Goal: Task Accomplishment & Management: Manage account settings

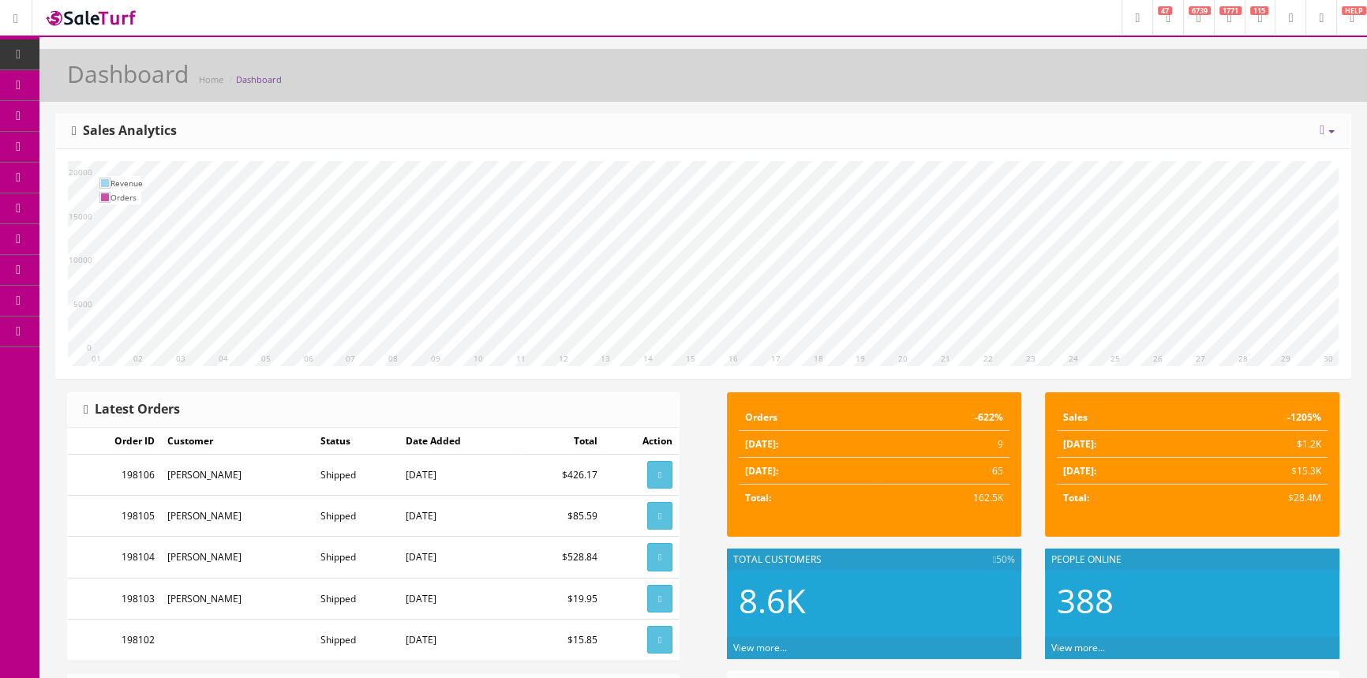
click at [129, 80] on span "Products" at bounding box center [113, 84] width 39 height 13
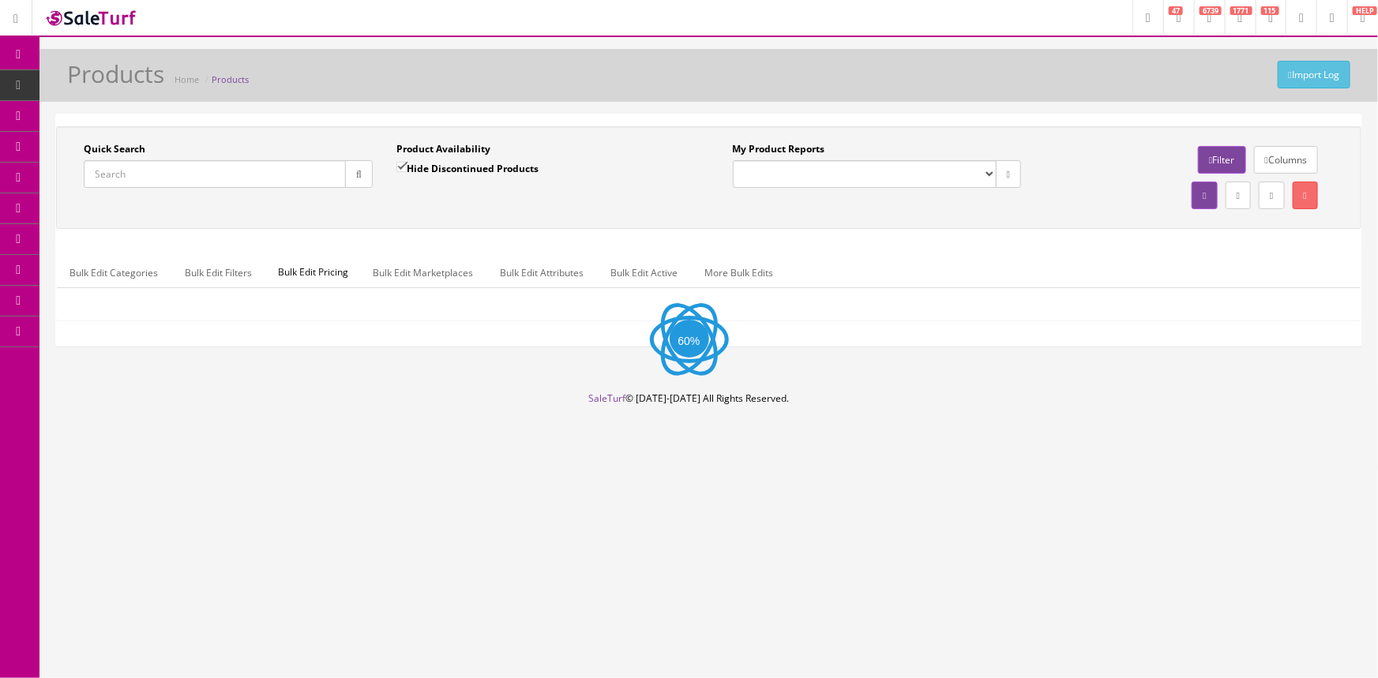
click at [178, 171] on input "Quick Search" at bounding box center [215, 174] width 262 height 28
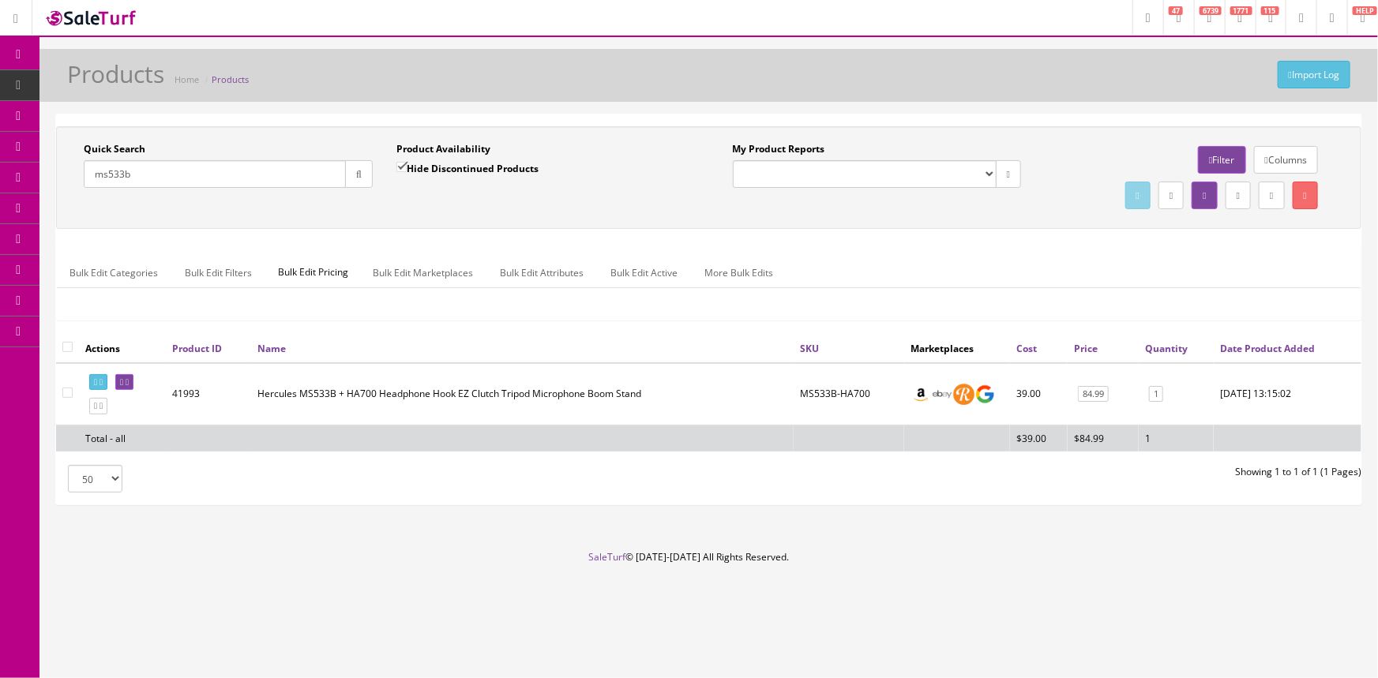
type input "ms533b"
click at [401, 164] on input "Hide Discontinued Products" at bounding box center [401, 167] width 10 height 10
checkbox input "false"
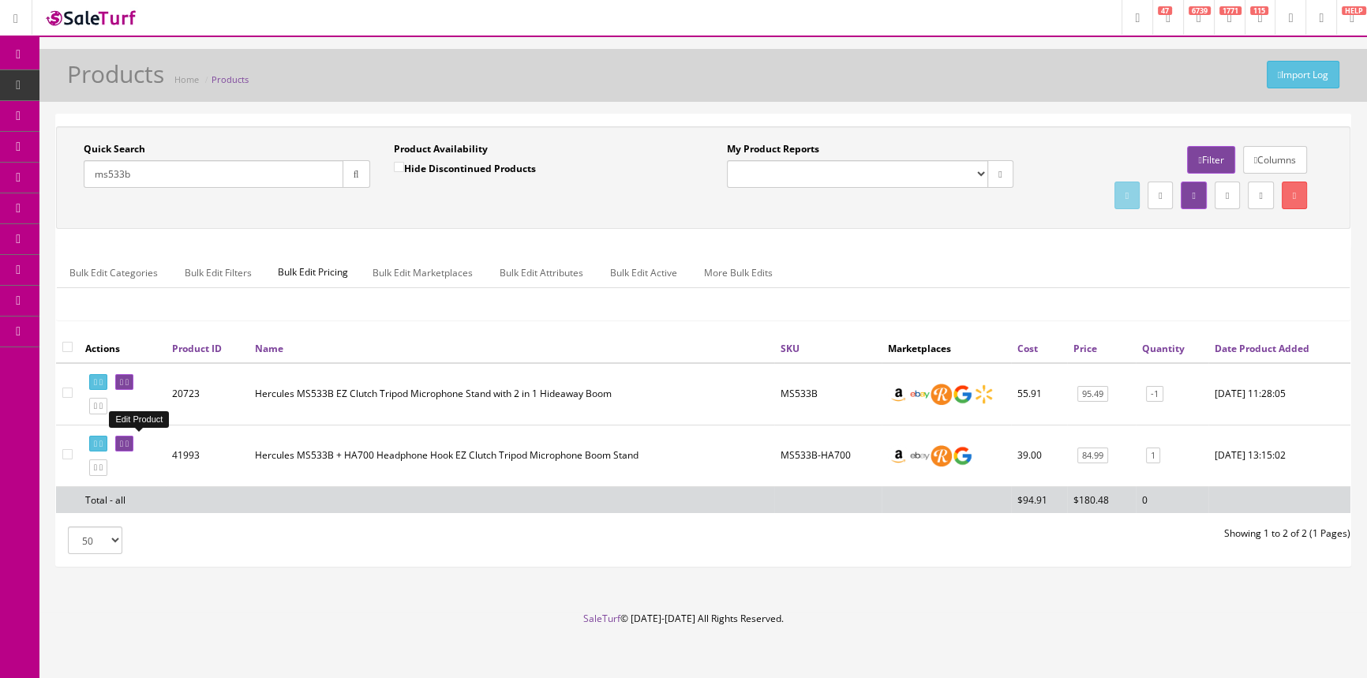
click at [123, 440] on icon at bounding box center [121, 444] width 3 height 9
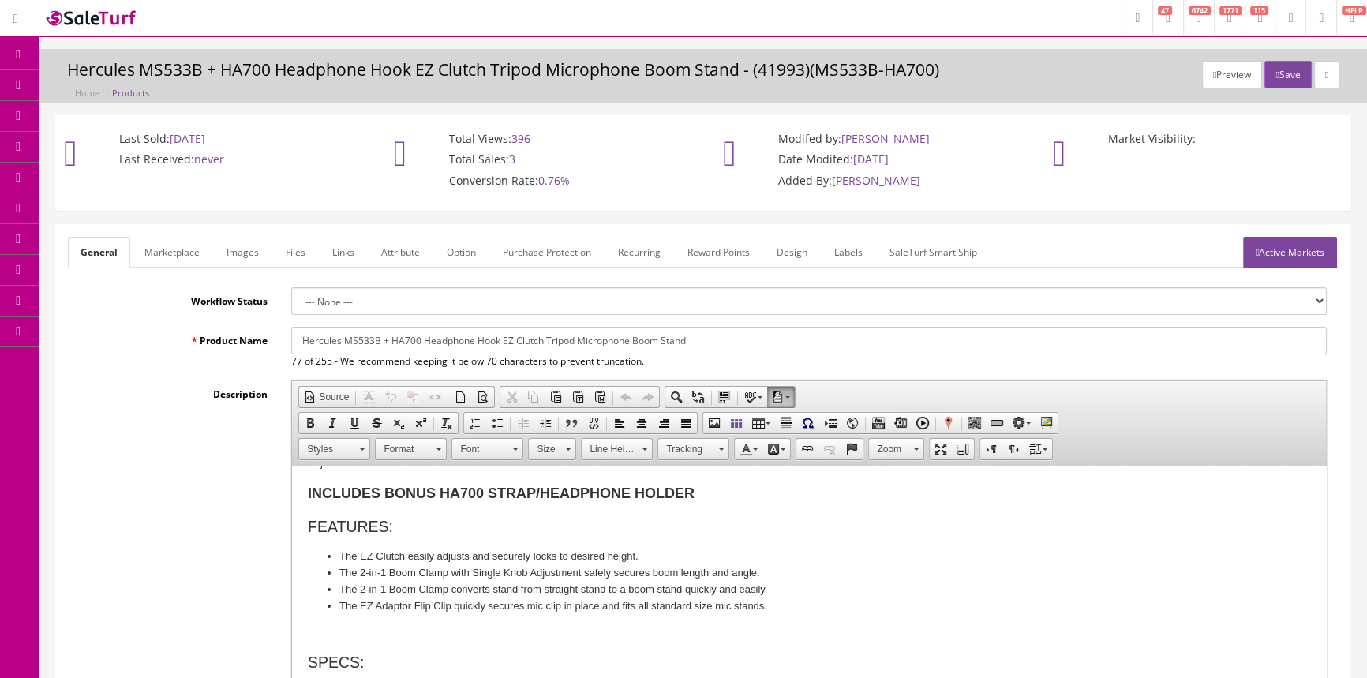
click at [248, 249] on link "Images" at bounding box center [243, 252] width 58 height 31
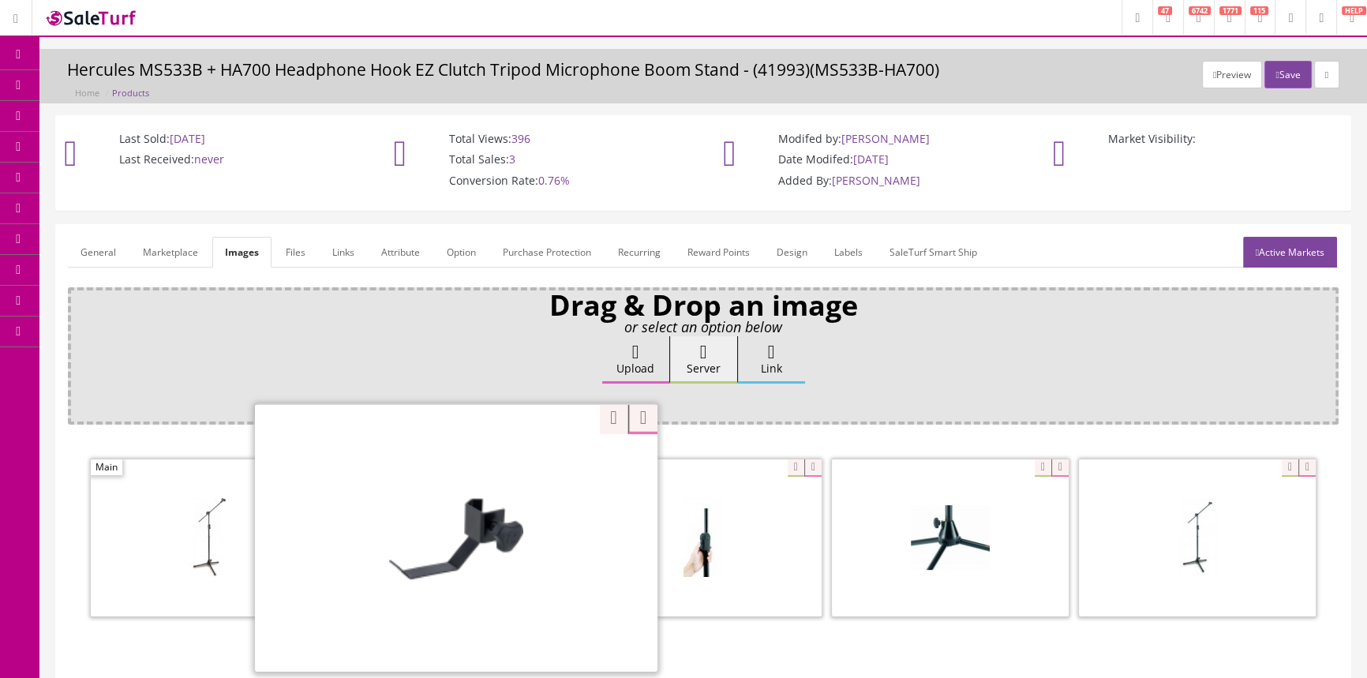
click at [535, 466] on div "Zoom" at bounding box center [456, 537] width 403 height 268
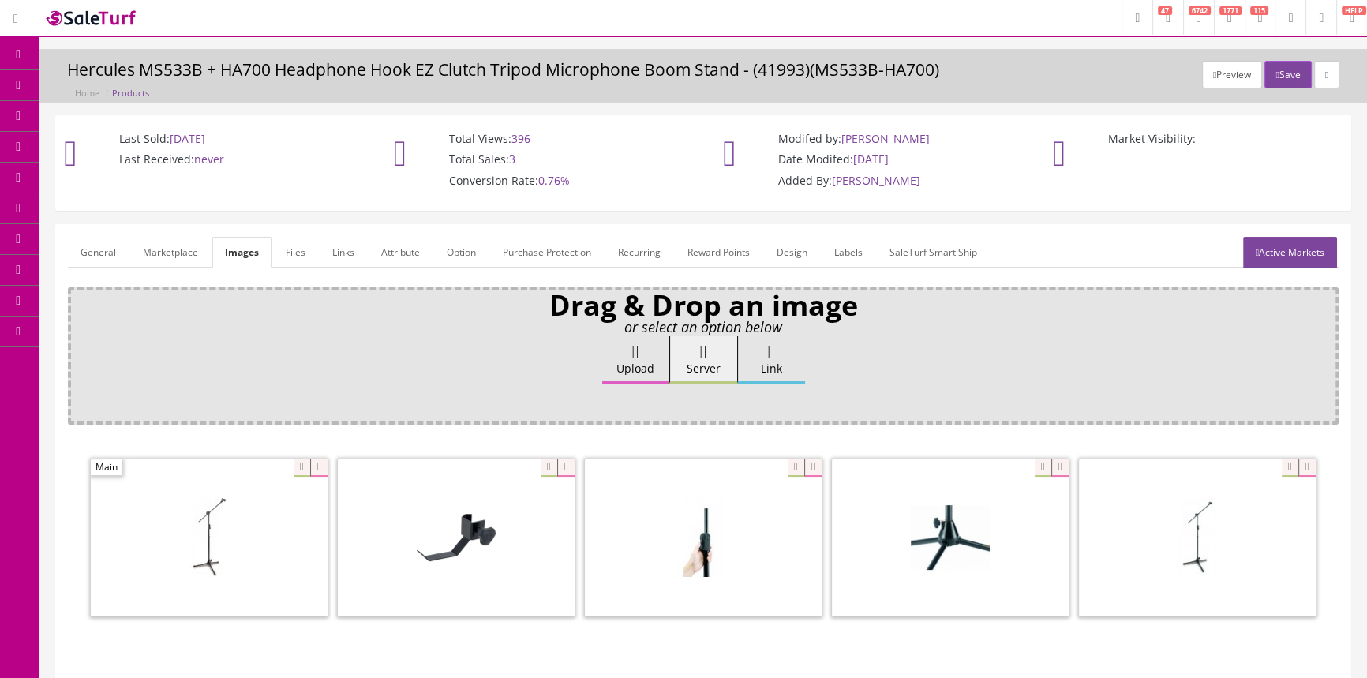
click at [92, 254] on link "General" at bounding box center [98, 252] width 61 height 31
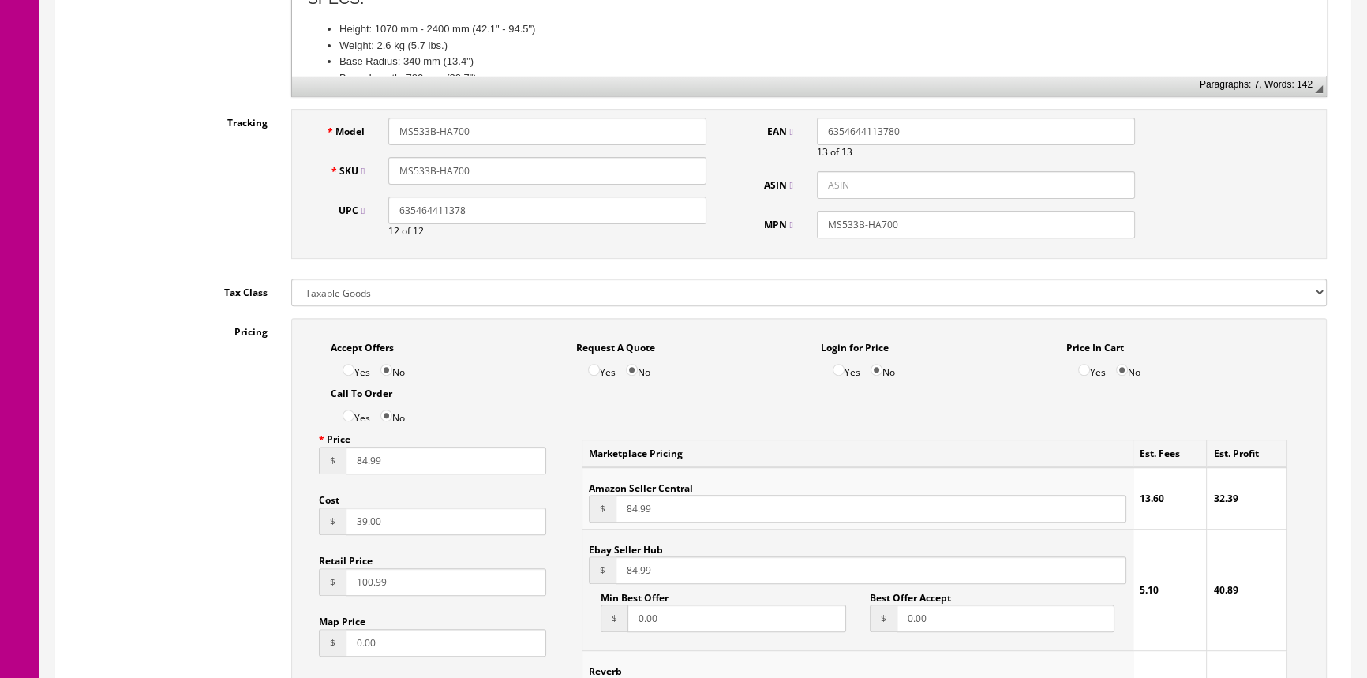
scroll to position [718, 0]
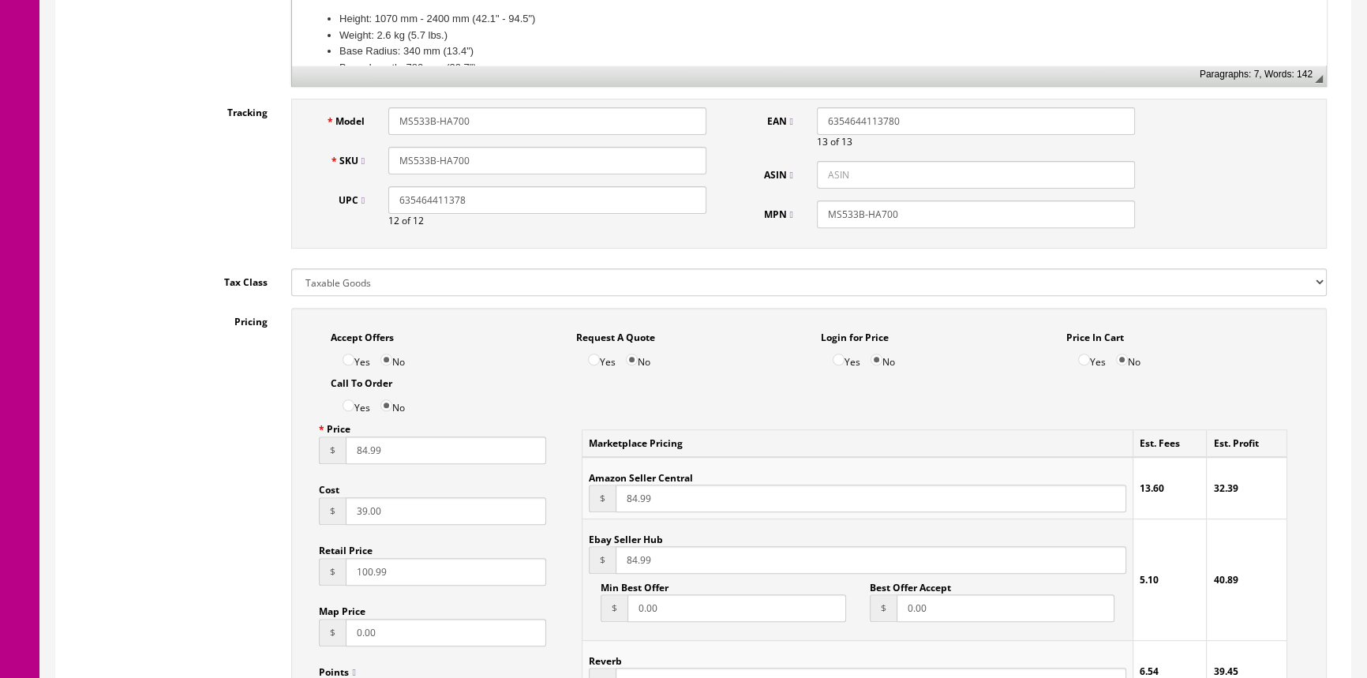
drag, startPoint x: 393, startPoint y: 159, endPoint x: 466, endPoint y: 155, distance: 72.8
click at [466, 155] on input "MS533B-HA700" at bounding box center [547, 161] width 318 height 28
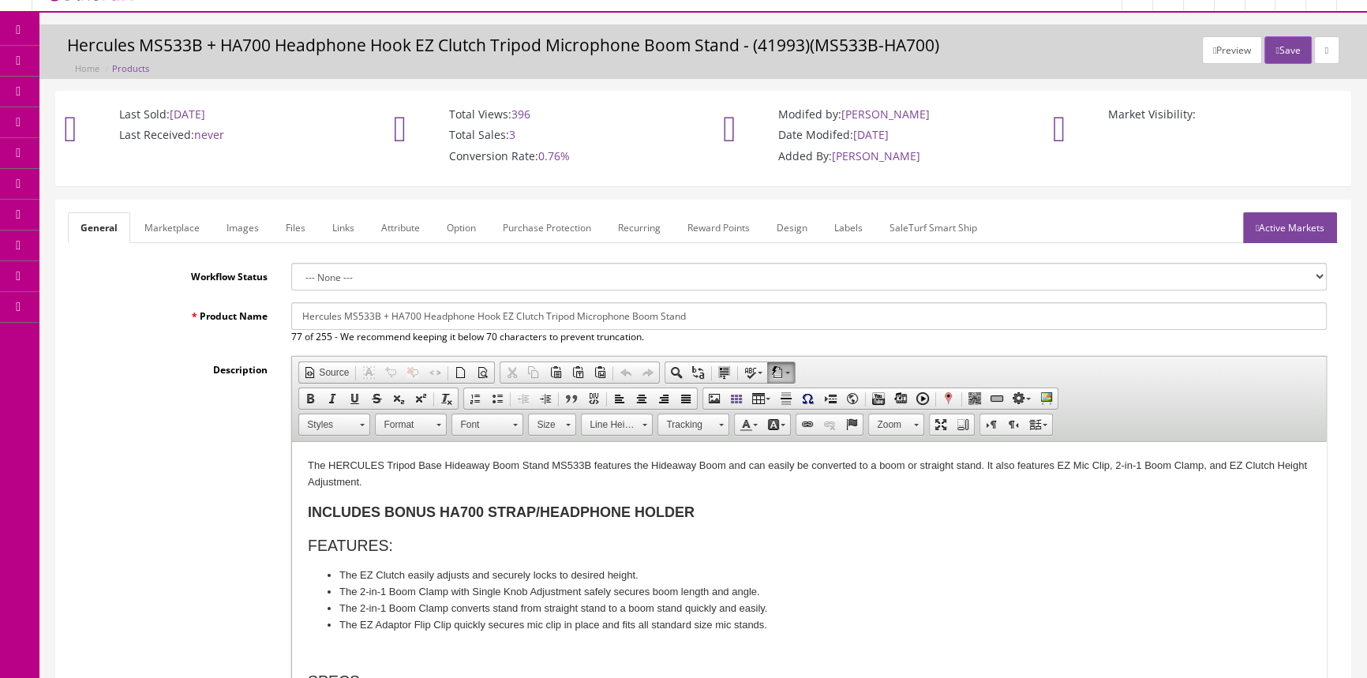
scroll to position [0, 0]
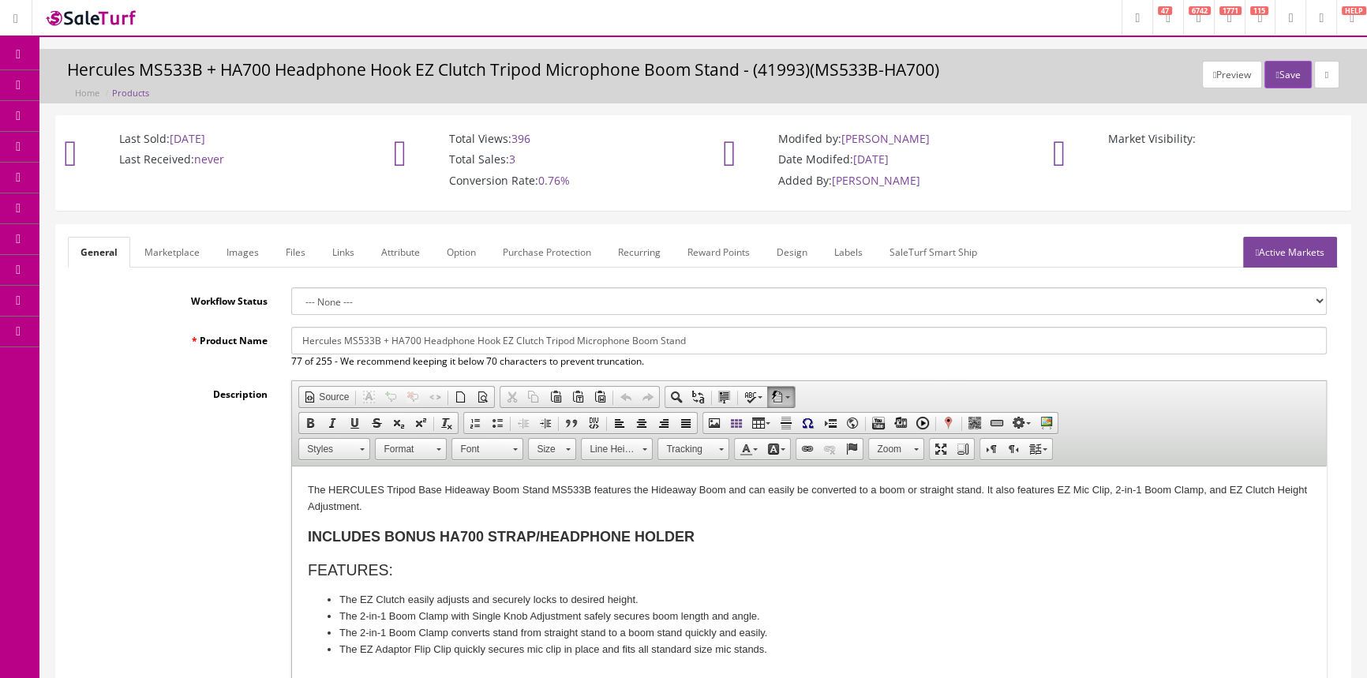
click at [133, 79] on span "Products" at bounding box center [113, 84] width 39 height 13
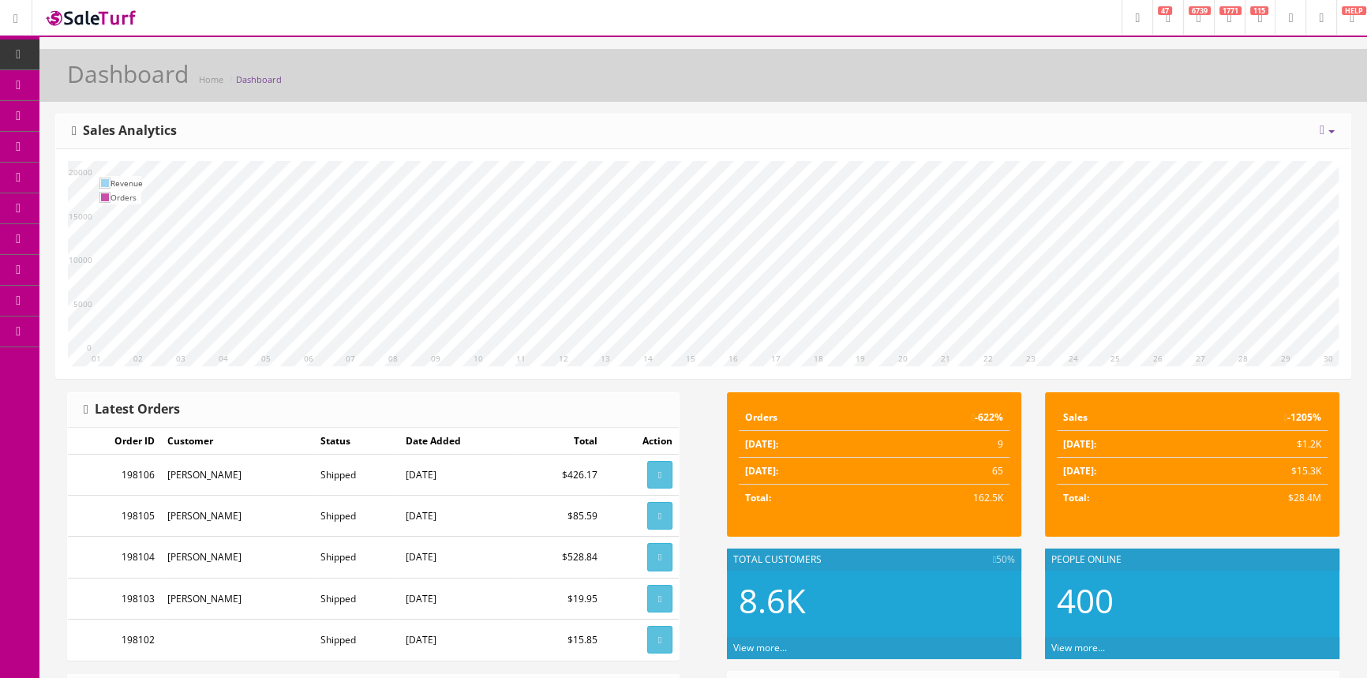
click at [137, 179] on span "Order List" at bounding box center [115, 177] width 43 height 13
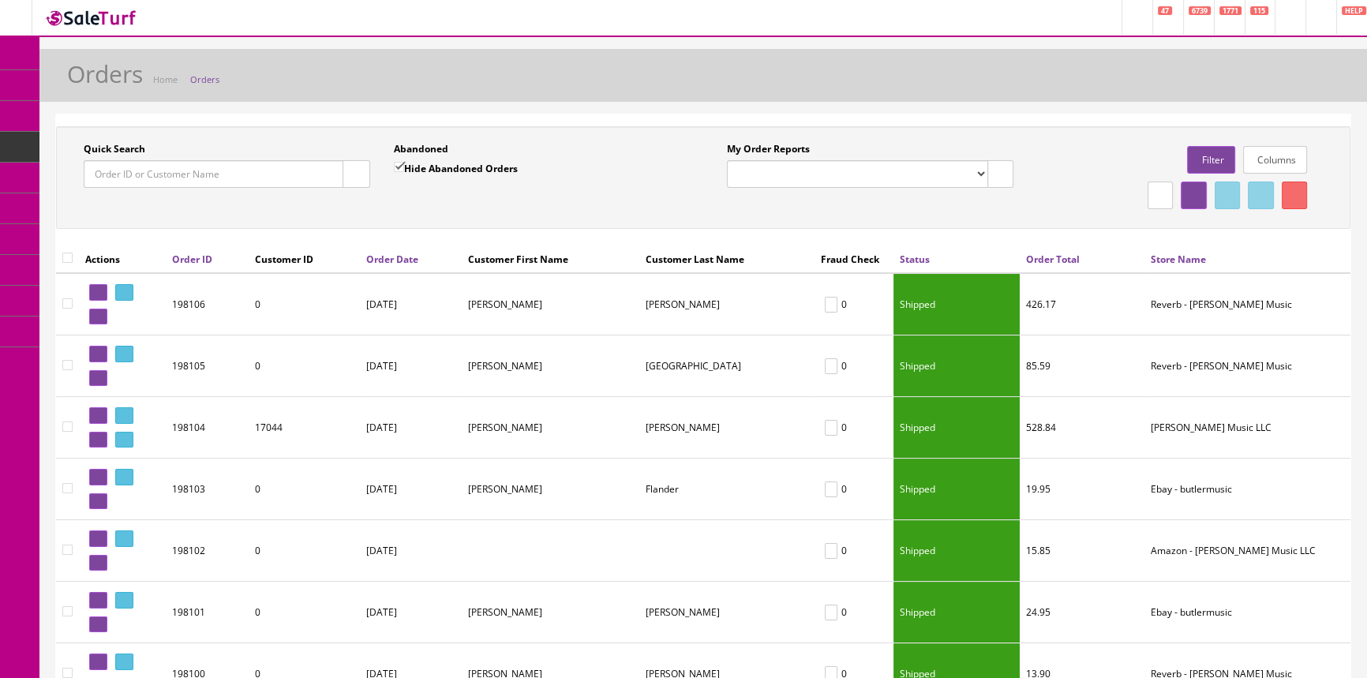
click at [222, 170] on input "Quick Search" at bounding box center [214, 174] width 260 height 28
paste input "195356"
type input "195356"
click at [354, 171] on icon "button" at bounding box center [357, 174] width 6 height 9
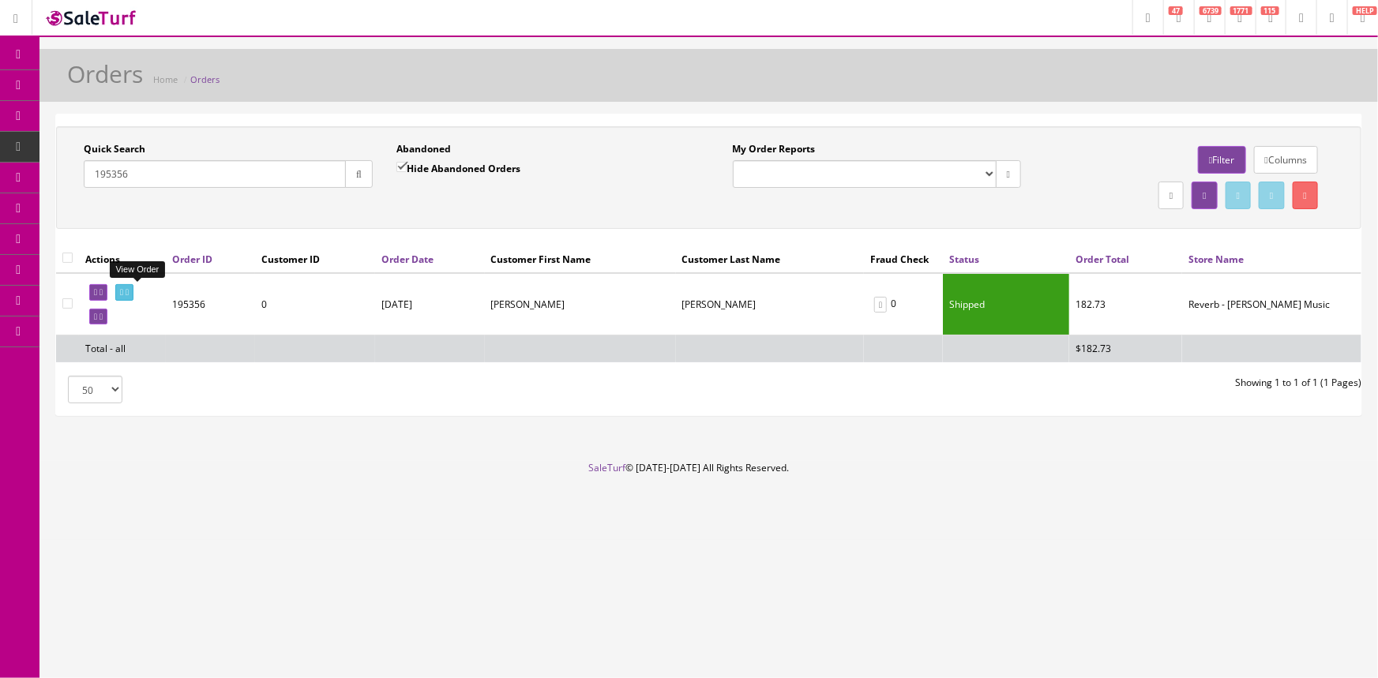
click at [123, 288] on icon at bounding box center [121, 292] width 3 height 9
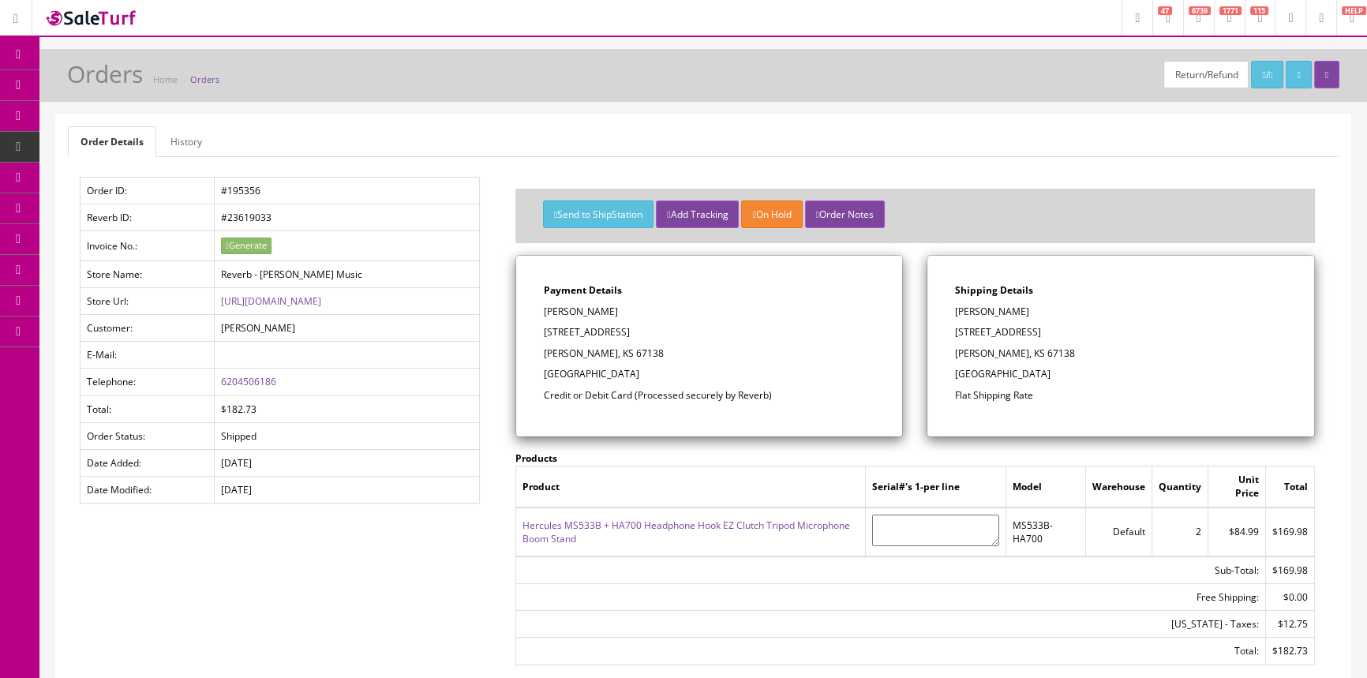
click at [566, 527] on link "Hercules MS533B + HA700 Headphone Hook EZ Clutch Tripod Microphone Boom Stand" at bounding box center [687, 532] width 328 height 27
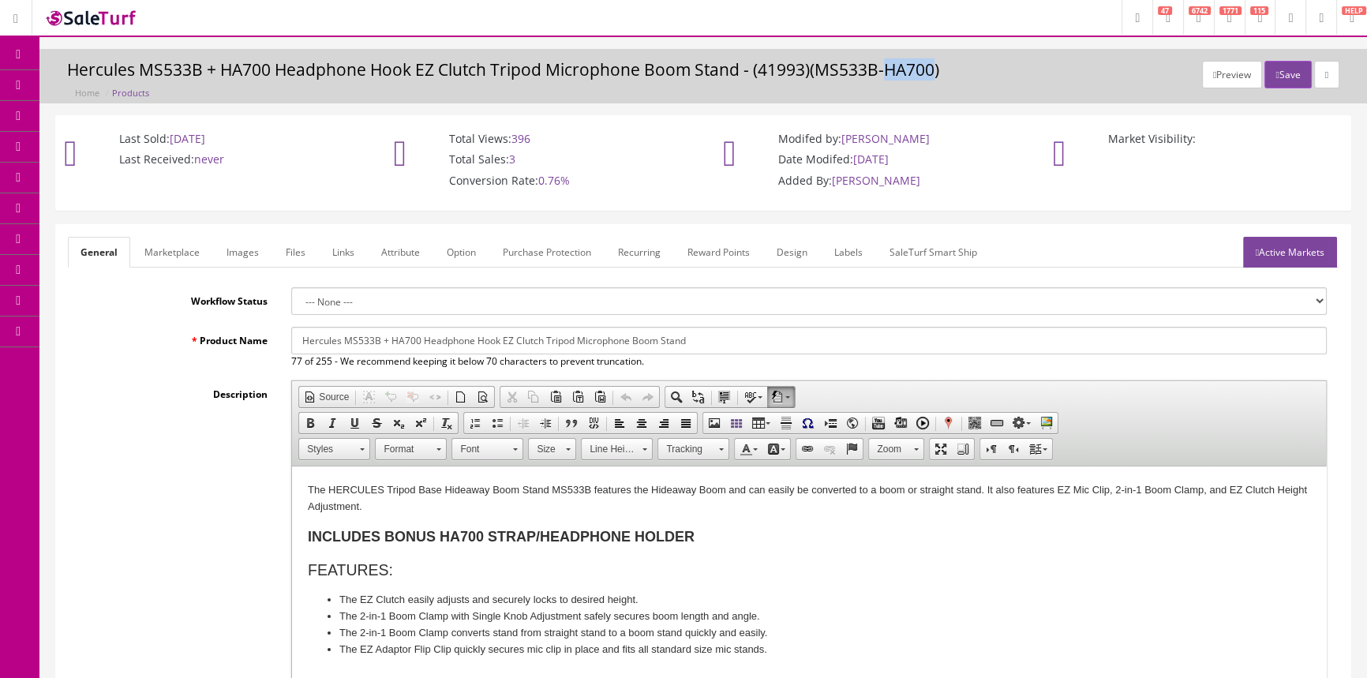
drag, startPoint x: 889, startPoint y: 69, endPoint x: 933, endPoint y: 73, distance: 44.4
click at [933, 73] on h3 "Hercules MS533B + HA700 Headphone Hook EZ Clutch Tripod Microphone Boom Stand -…" at bounding box center [703, 70] width 1273 height 18
copy h3 "HA700"
click at [156, 82] on link "Products" at bounding box center [122, 85] width 166 height 31
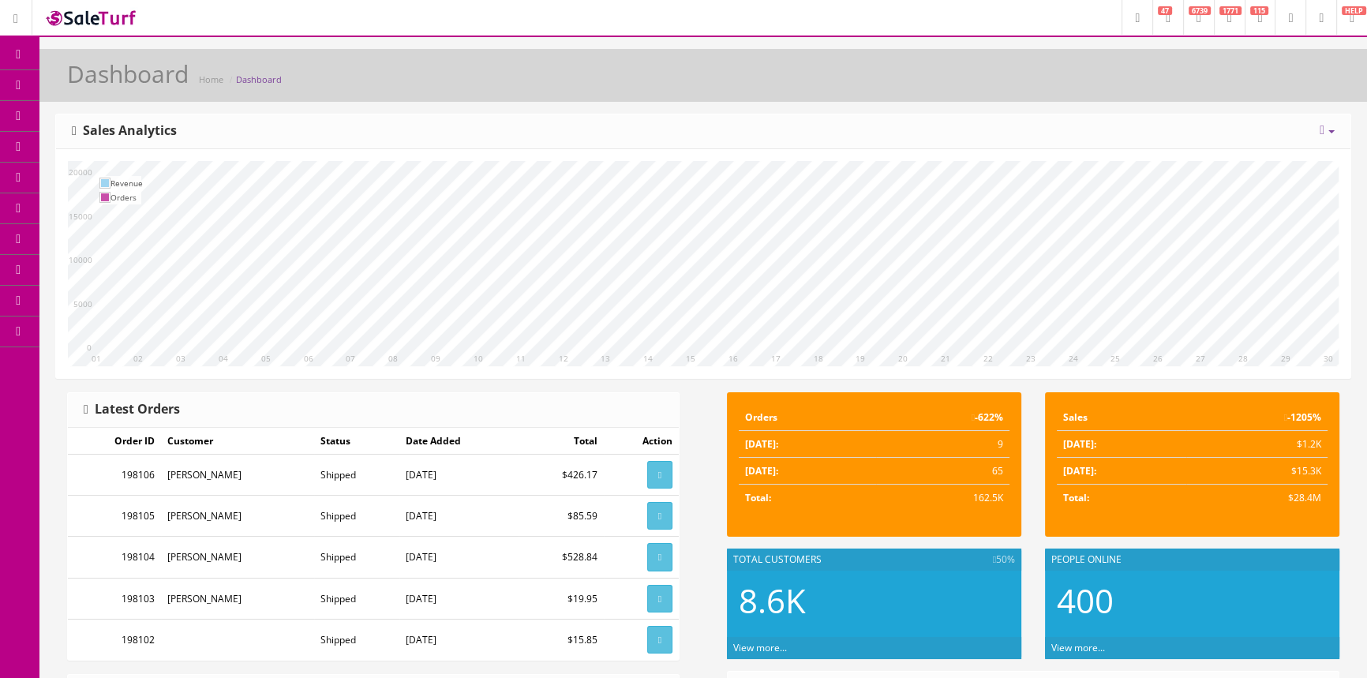
click at [133, 79] on span "Products" at bounding box center [113, 84] width 39 height 13
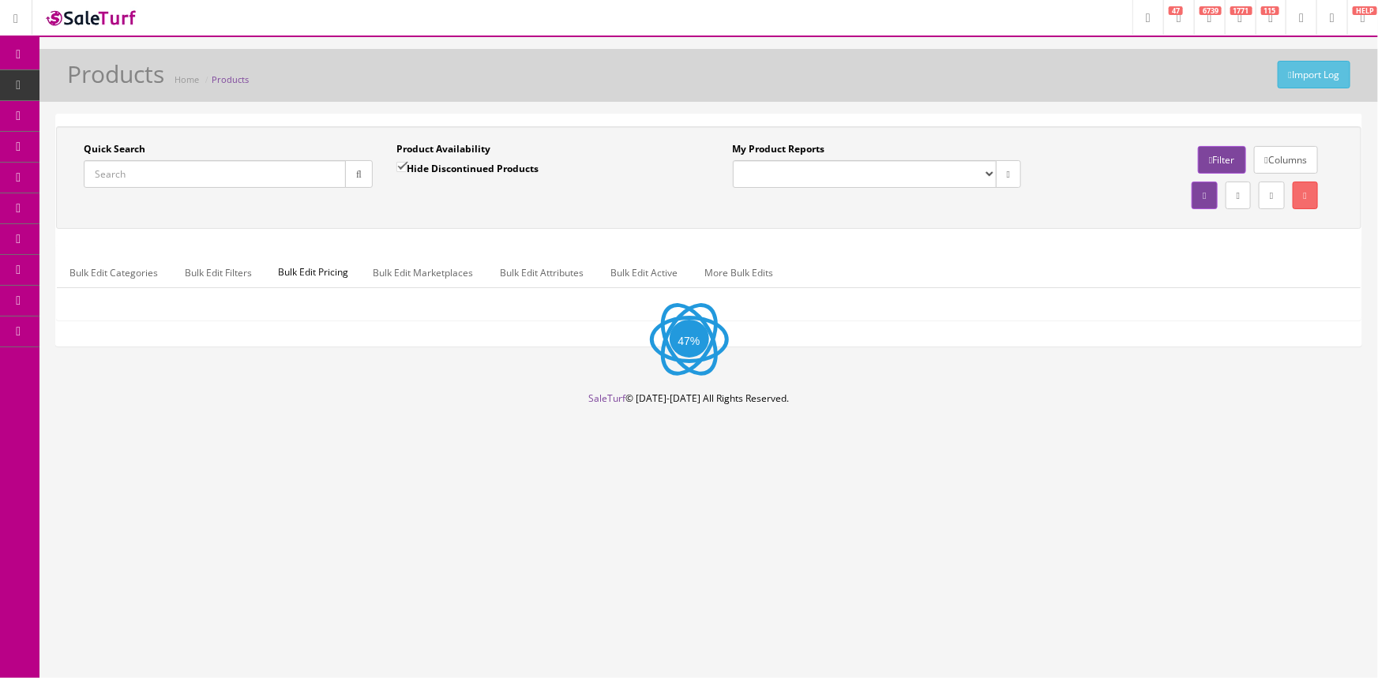
click at [194, 171] on input "Quick Search" at bounding box center [215, 174] width 262 height 28
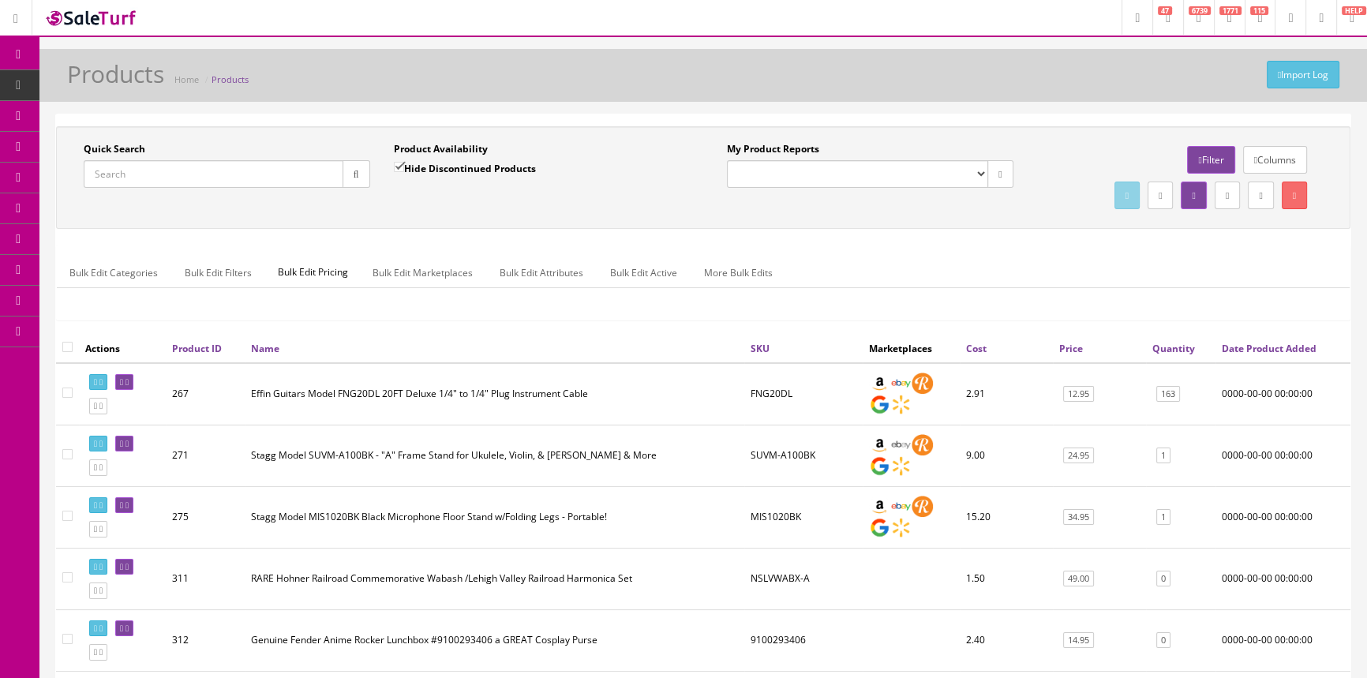
paste input "HA700"
type input "HA700"
click at [354, 170] on icon "button" at bounding box center [357, 174] width 6 height 9
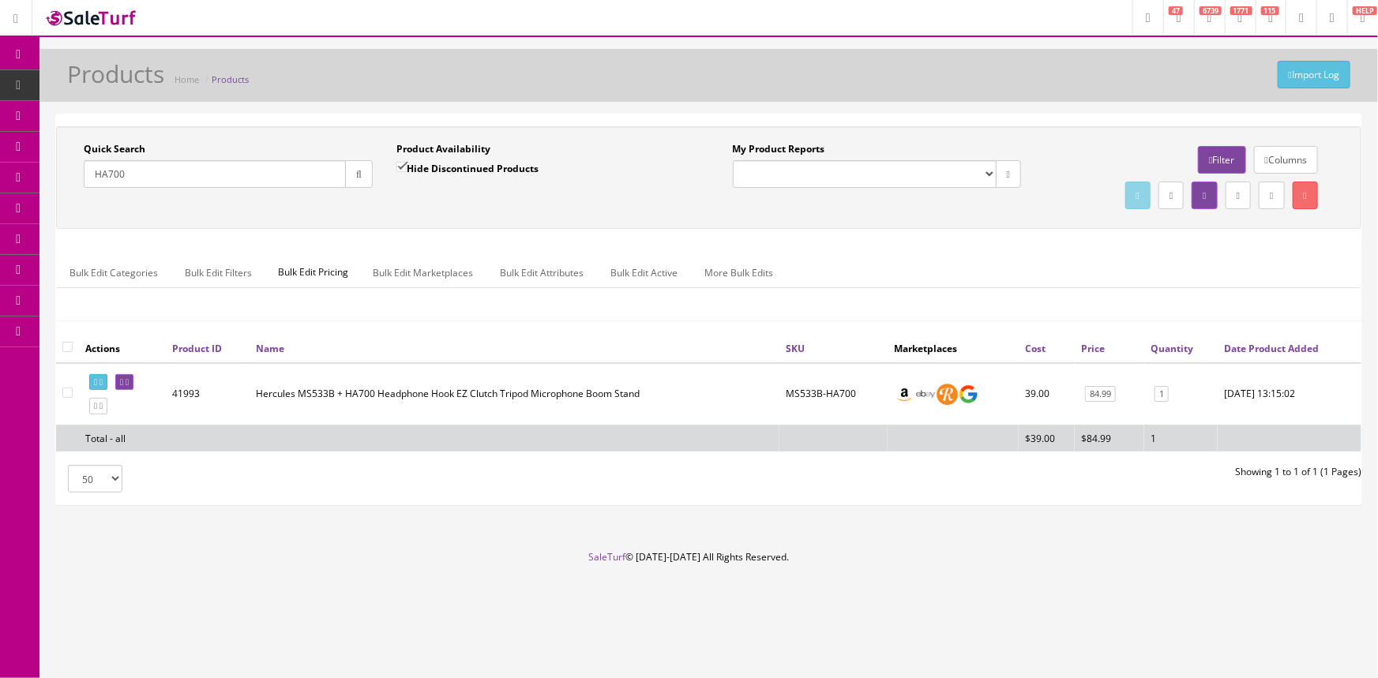
click at [399, 166] on input "Hide Discontinued Products" at bounding box center [401, 167] width 10 height 10
checkbox input "false"
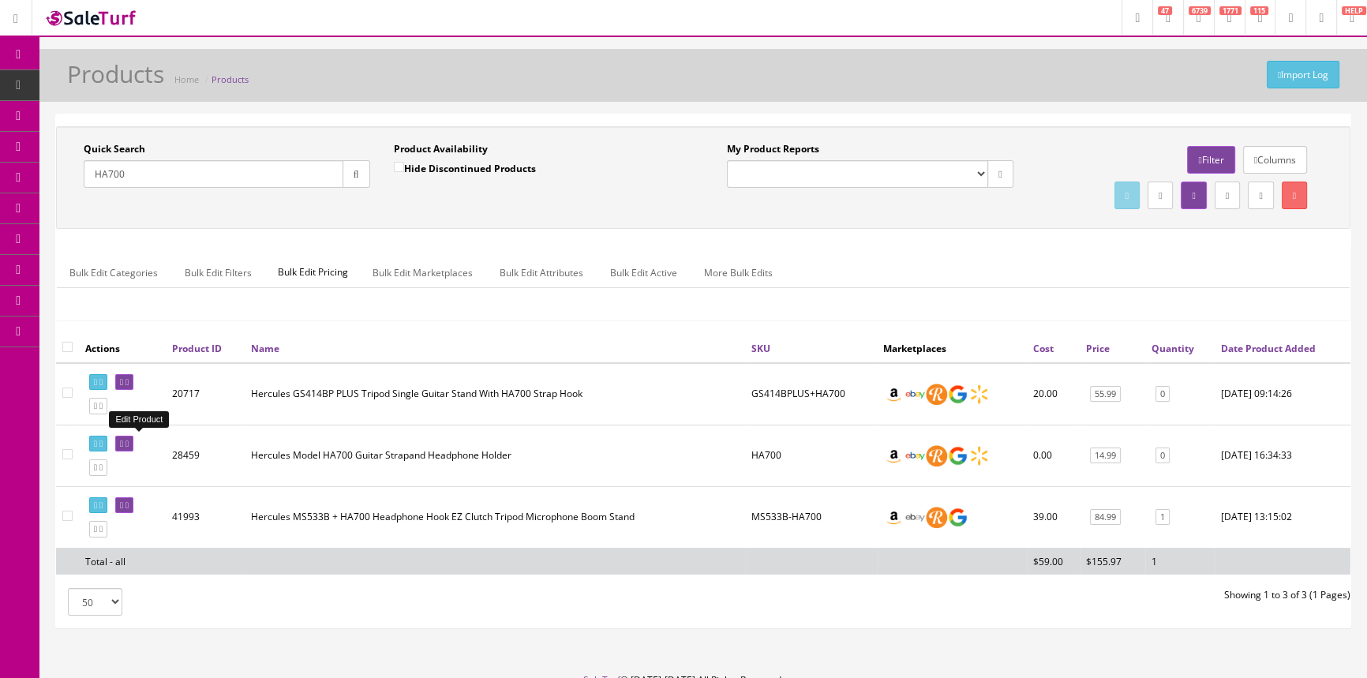
click at [128, 442] on link at bounding box center [124, 444] width 18 height 17
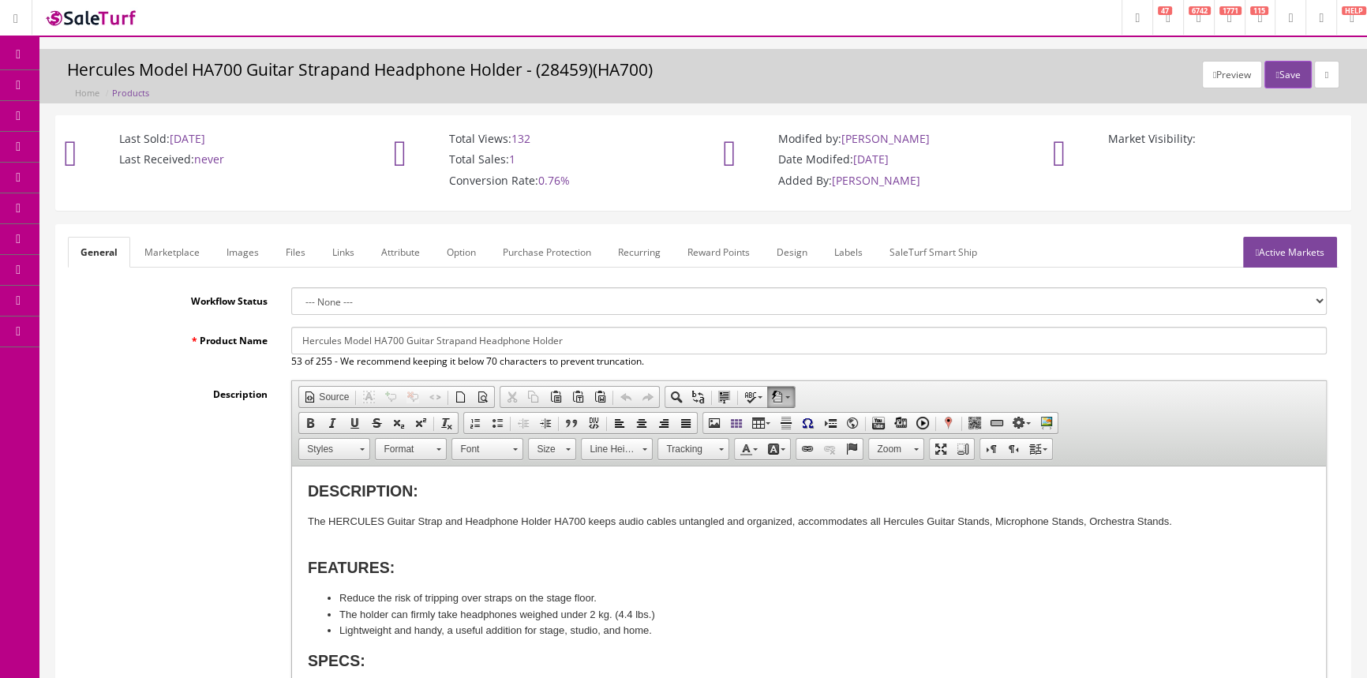
click at [237, 247] on link "Images" at bounding box center [243, 252] width 58 height 31
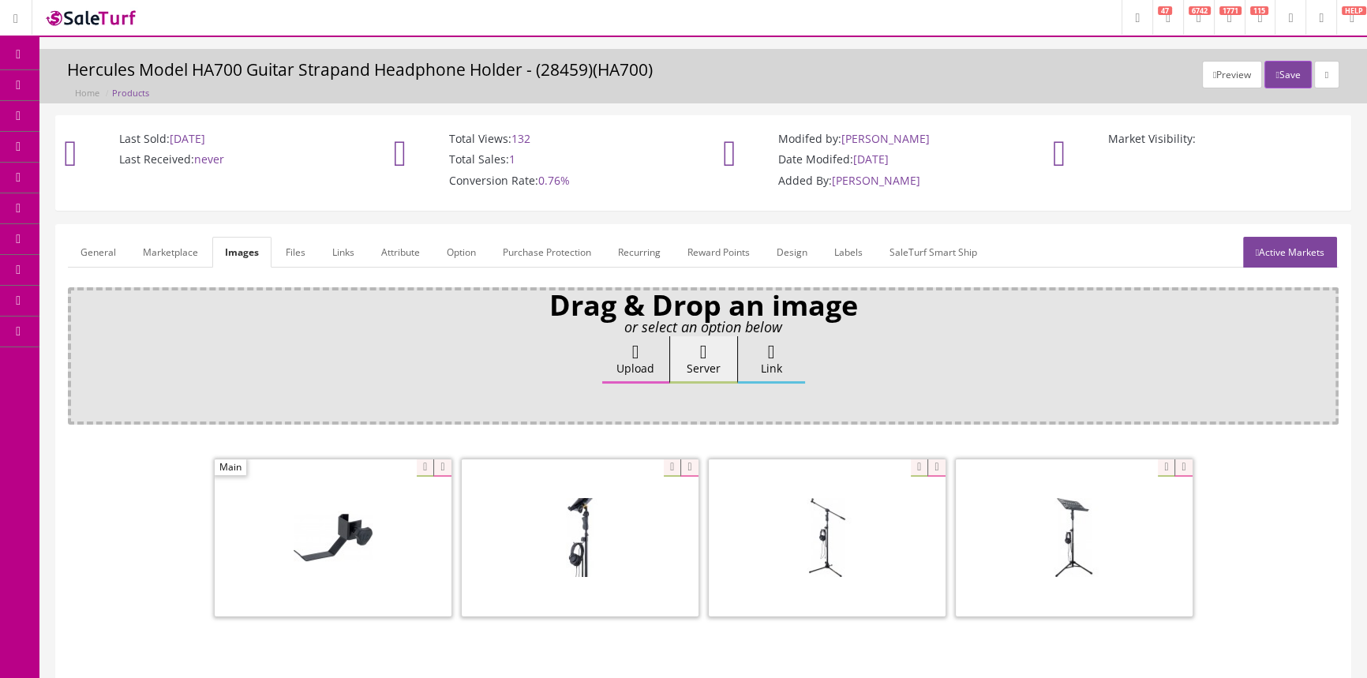
click at [81, 244] on link "General" at bounding box center [98, 252] width 61 height 31
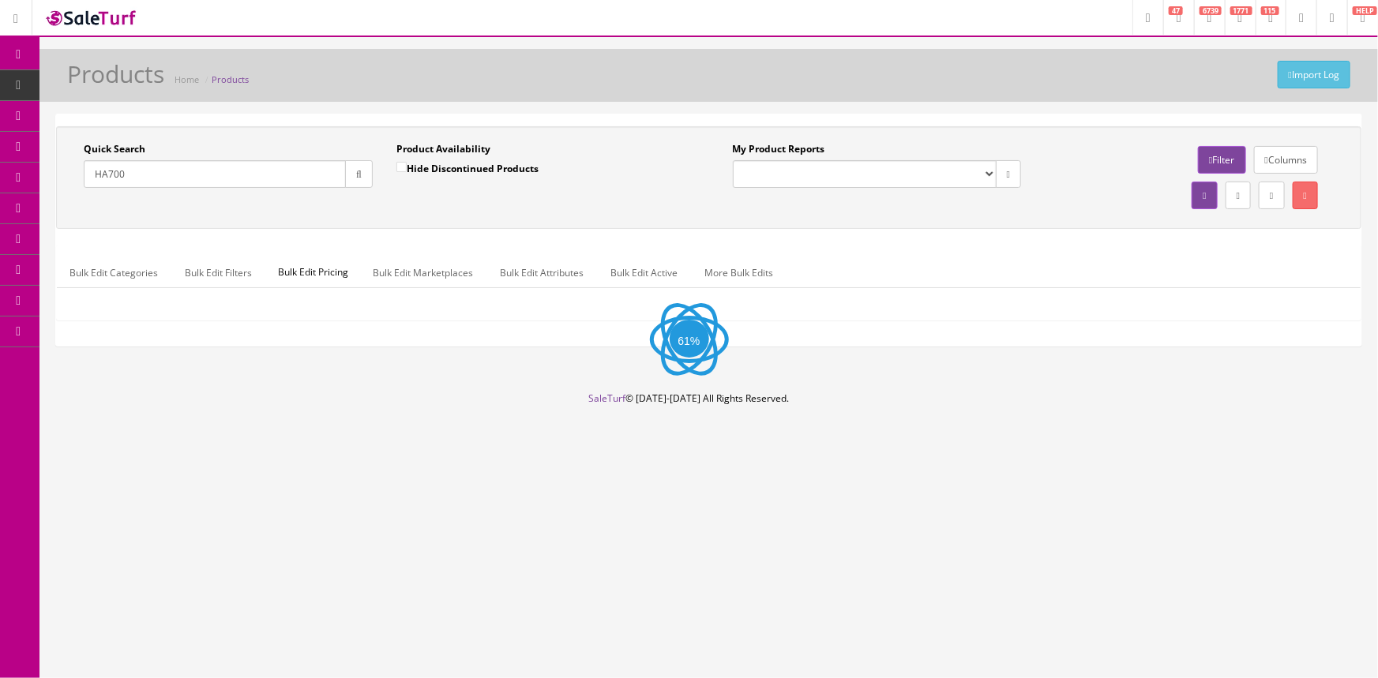
drag, startPoint x: 145, startPoint y: 174, endPoint x: 98, endPoint y: 164, distance: 48.5
click at [98, 164] on input "HA700" at bounding box center [215, 174] width 262 height 28
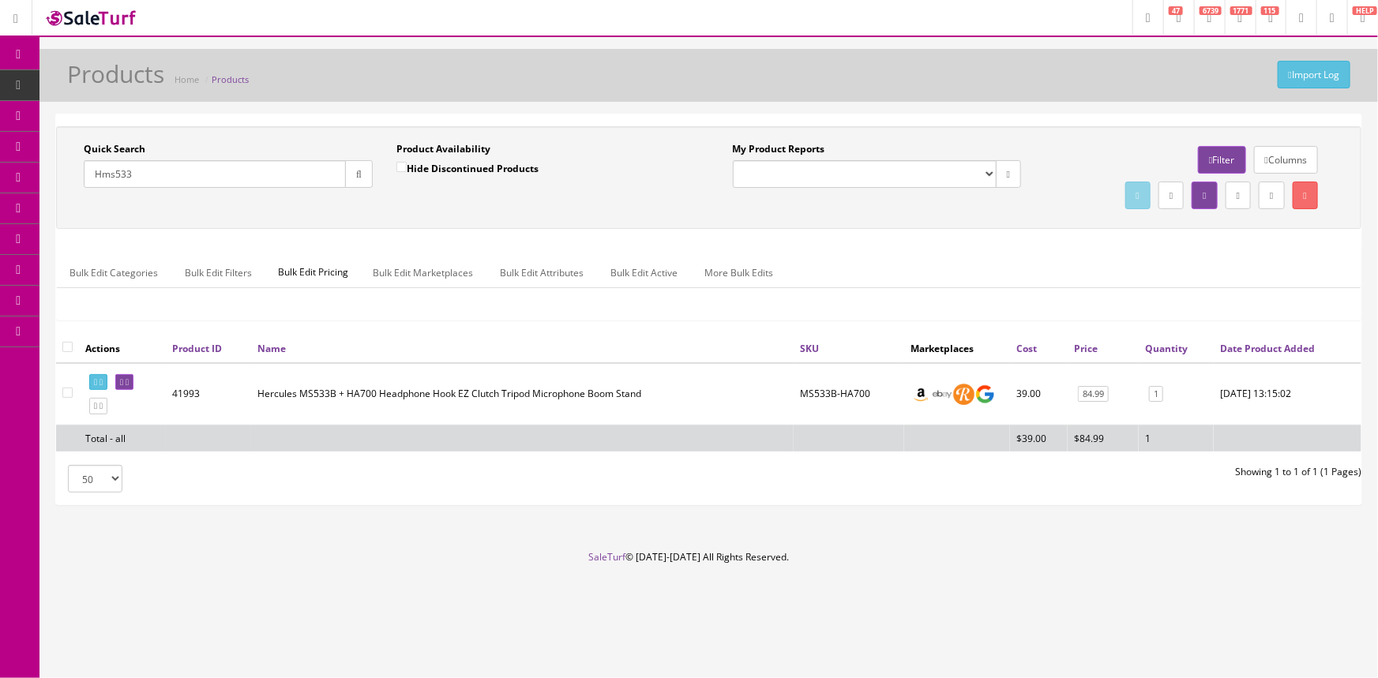
drag, startPoint x: 91, startPoint y: 175, endPoint x: 106, endPoint y: 169, distance: 16.3
click at [91, 174] on input "Hms533" at bounding box center [215, 174] width 262 height 28
click at [166, 177] on input "ms533" at bounding box center [215, 174] width 262 height 28
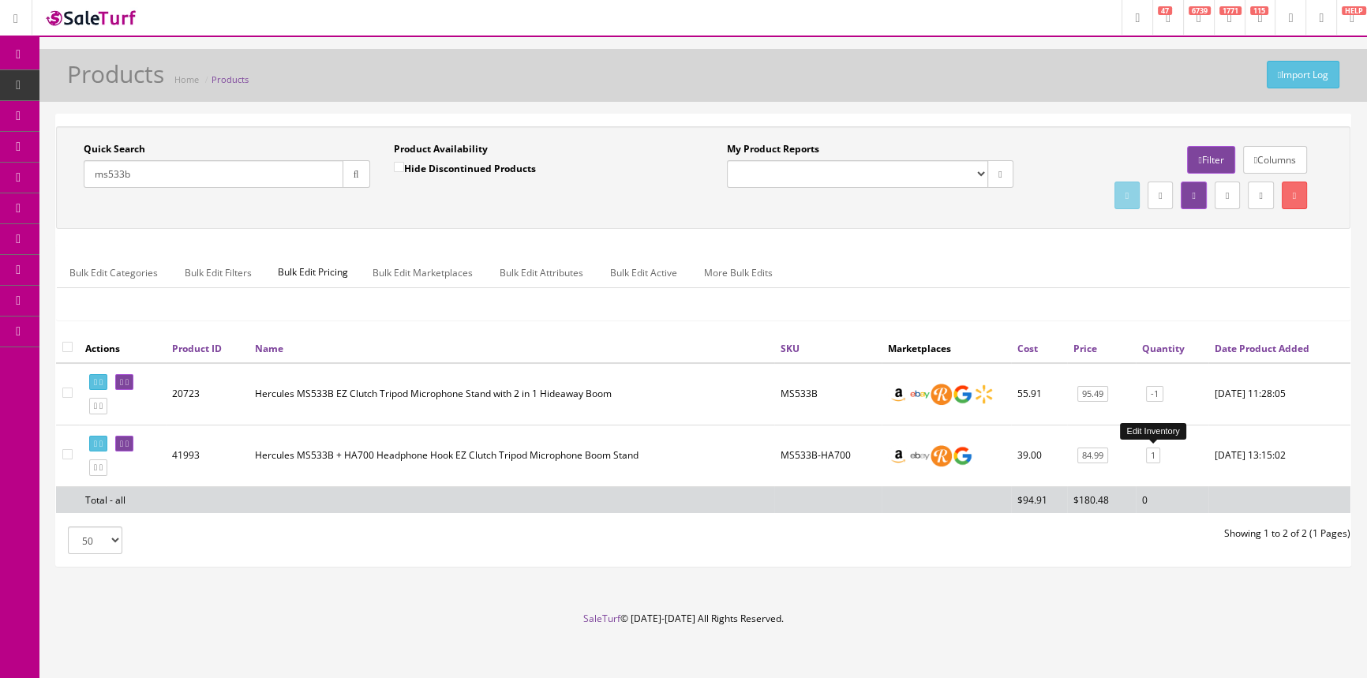
type input "ms533b"
click at [1156, 451] on link "1" at bounding box center [1153, 456] width 14 height 17
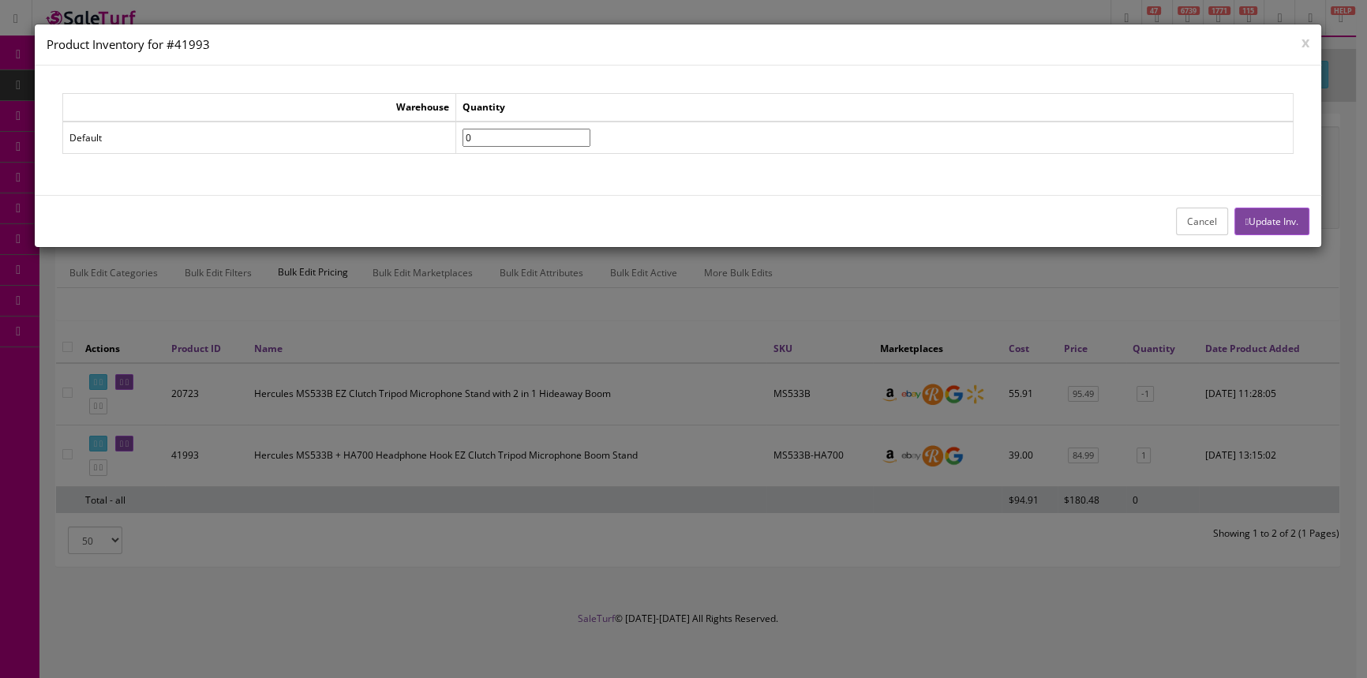
type input"] "0"
click at [591, 141] on input"] "0" at bounding box center [527, 138] width 128 height 18
click at [1270, 209] on button "Update Inv." at bounding box center [1272, 222] width 75 height 28
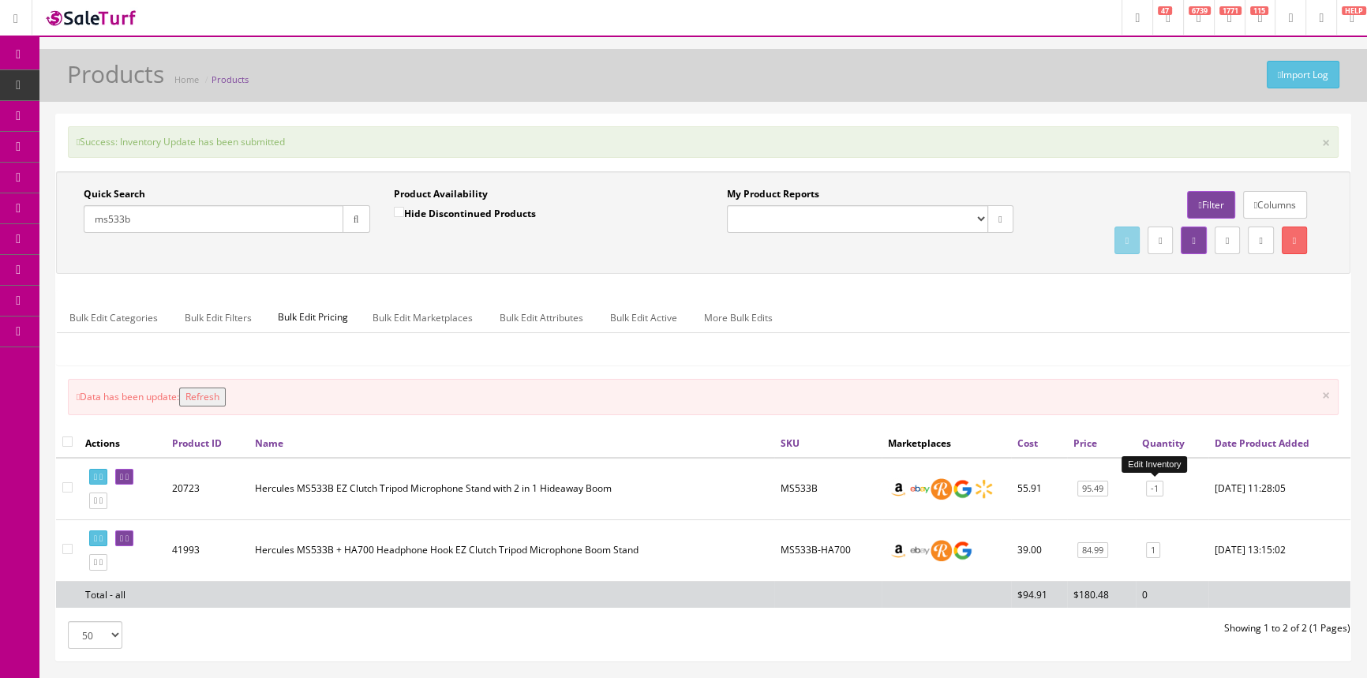
click at [1155, 486] on link "-1" at bounding box center [1154, 489] width 17 height 17
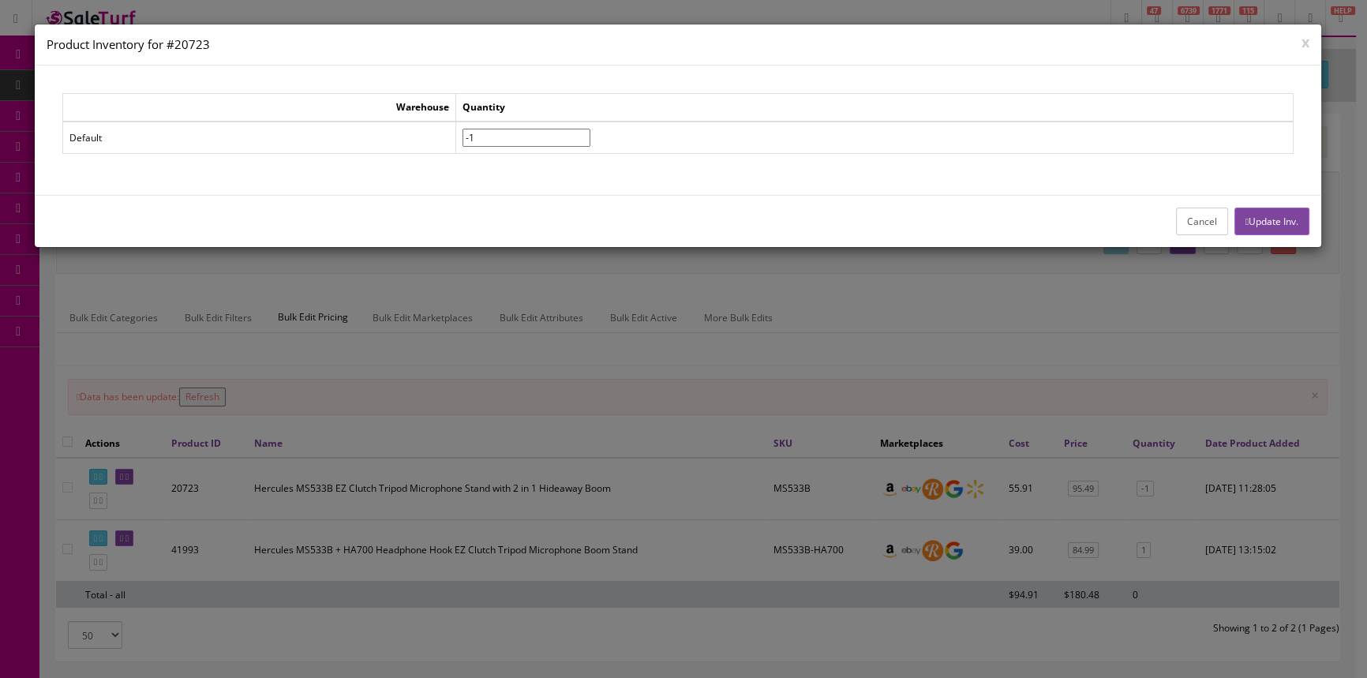
click at [527, 136] on input"] "-1" at bounding box center [527, 138] width 128 height 18
type input"] "7"
click at [1281, 223] on button "Update Inv." at bounding box center [1272, 222] width 75 height 28
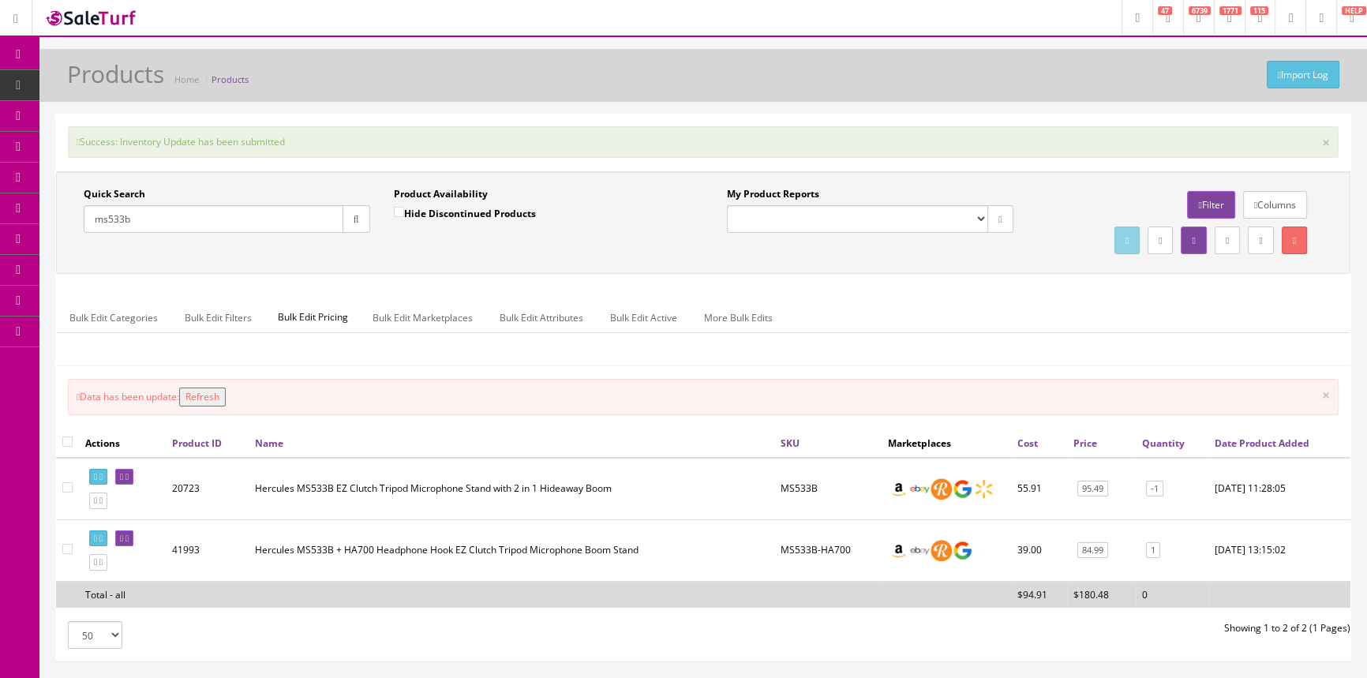
click at [221, 392] on button "Refresh" at bounding box center [202, 397] width 47 height 19
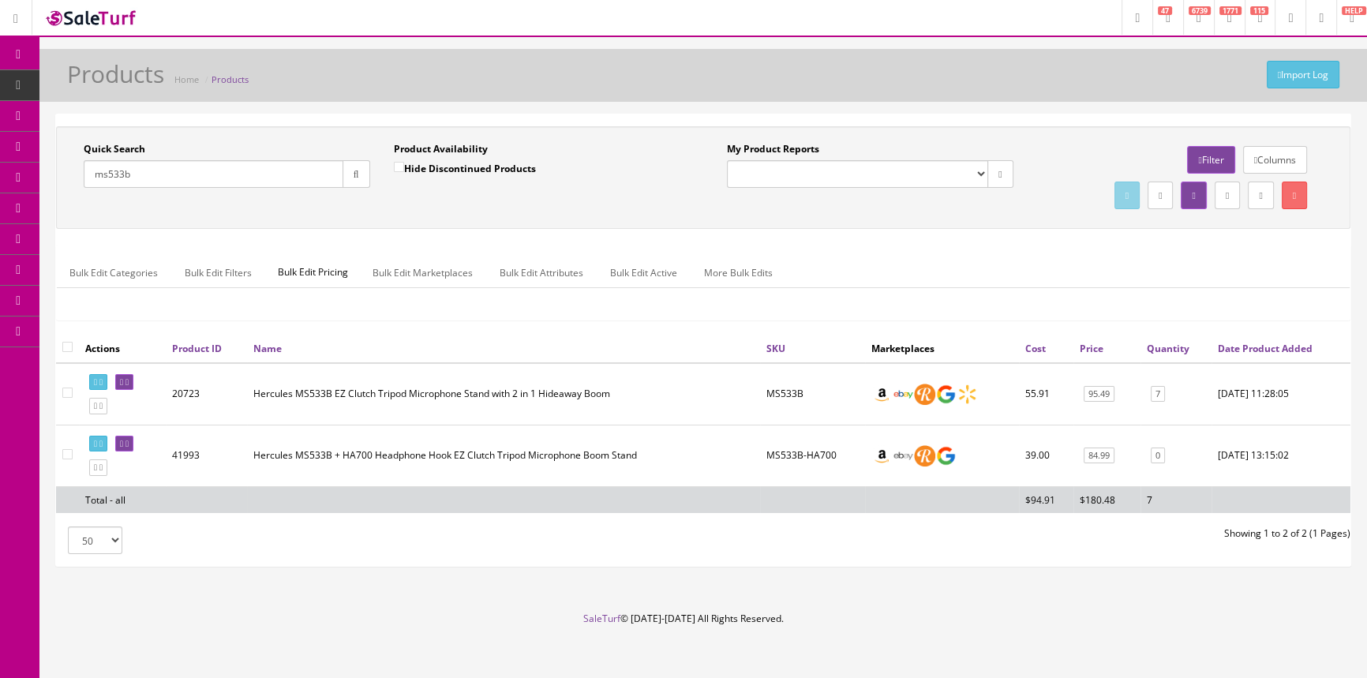
click at [251, 173] on input "ms533b" at bounding box center [214, 174] width 260 height 28
type input "m"
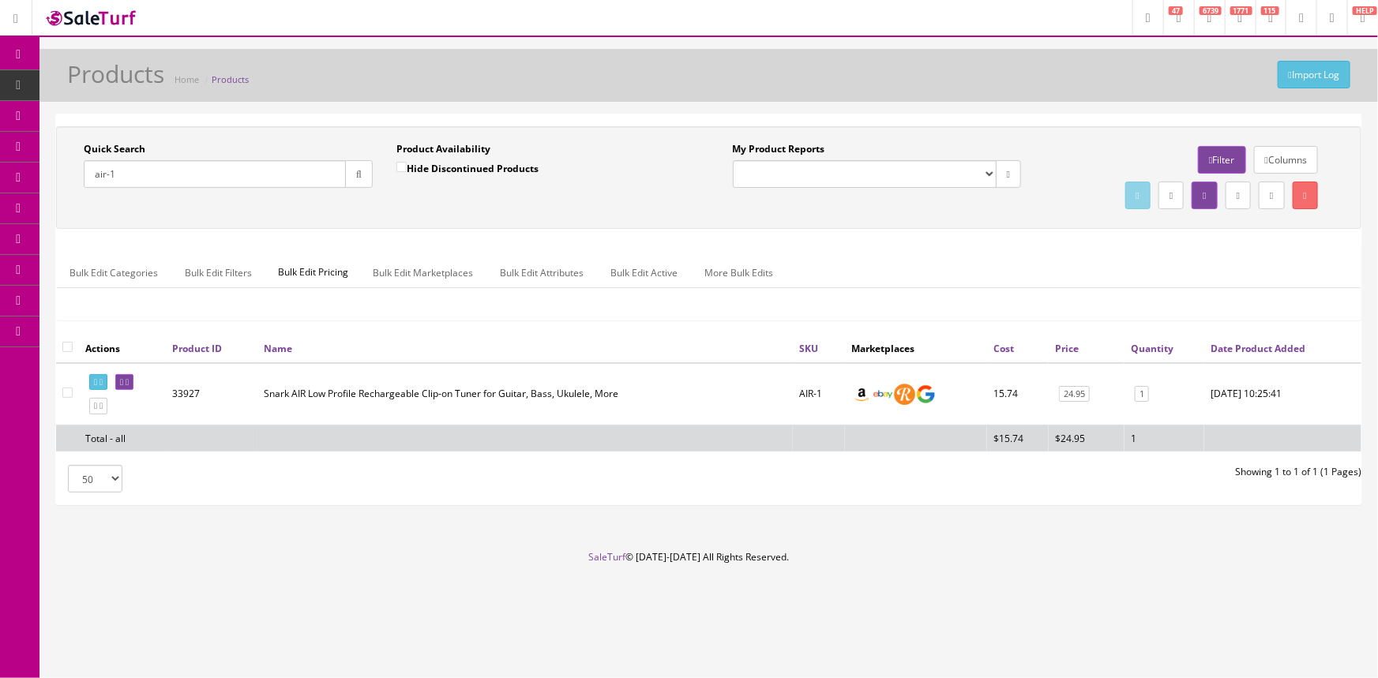
type input "air-1"
click at [111, 171] on span "Order List" at bounding box center [115, 177] width 43 height 13
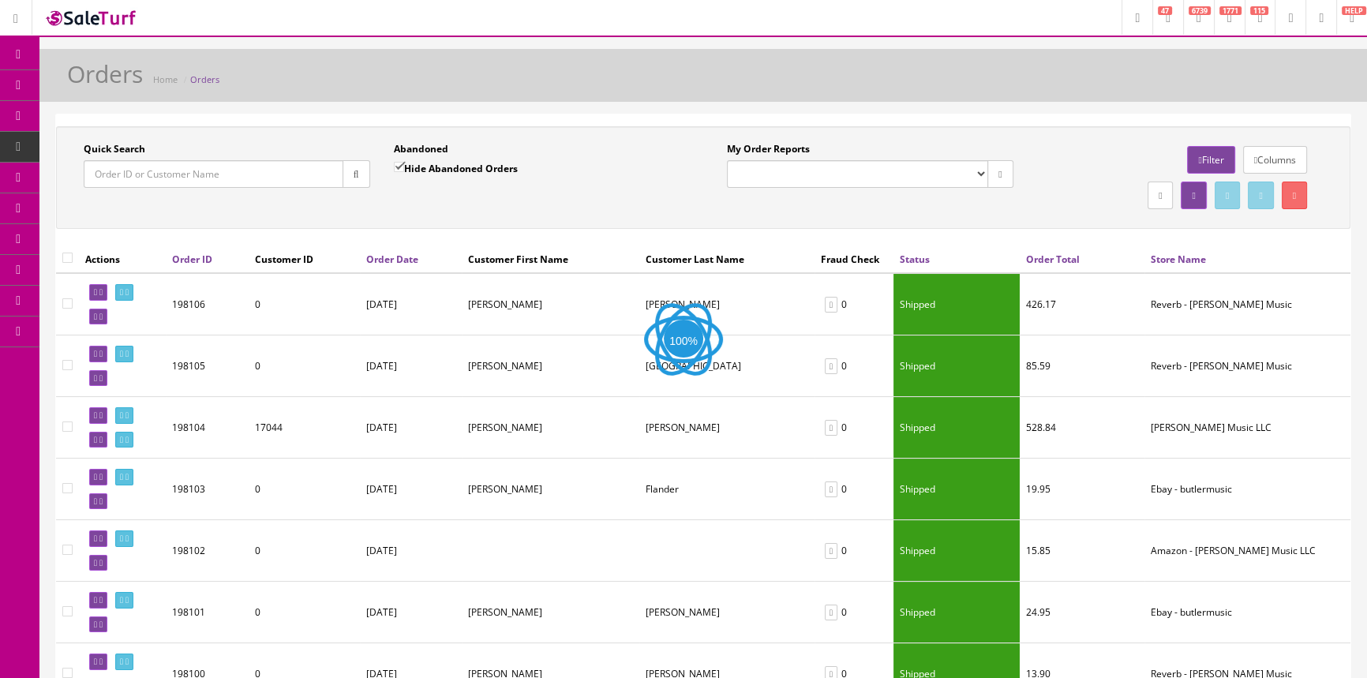
click at [111, 171] on input "Quick Search" at bounding box center [214, 174] width 260 height 28
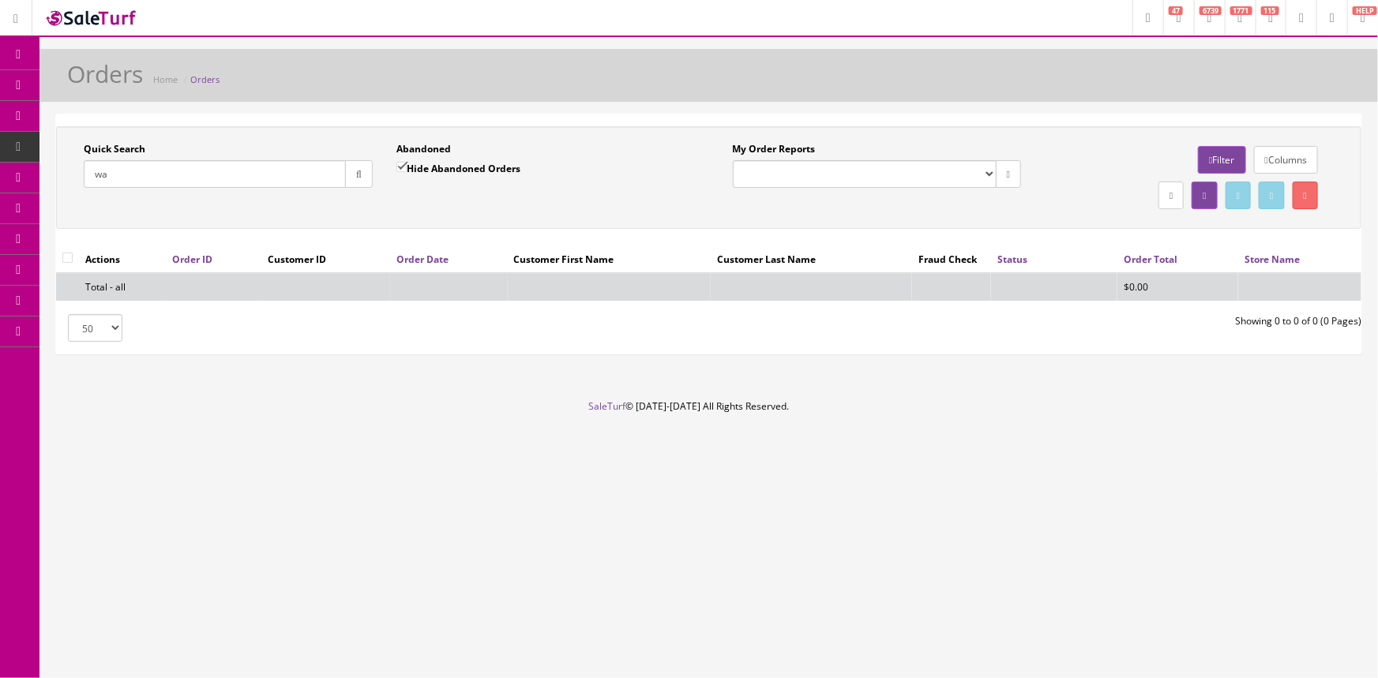
type input "w"
drag, startPoint x: 149, startPoint y: 173, endPoint x: 92, endPoint y: 182, distance: 58.3
click at [92, 182] on input "23905631" at bounding box center [215, 174] width 262 height 28
type input "23905631"
type input "w"
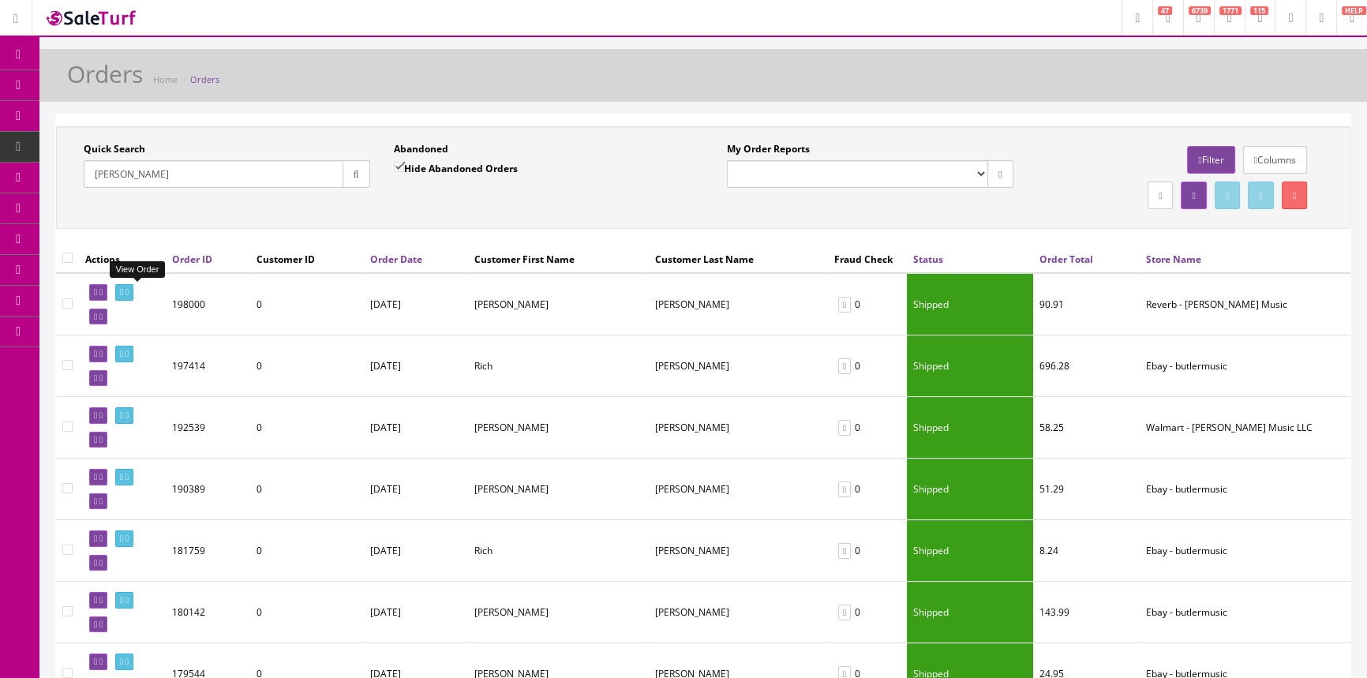
type input "powell"
click at [123, 291] on icon at bounding box center [121, 292] width 3 height 9
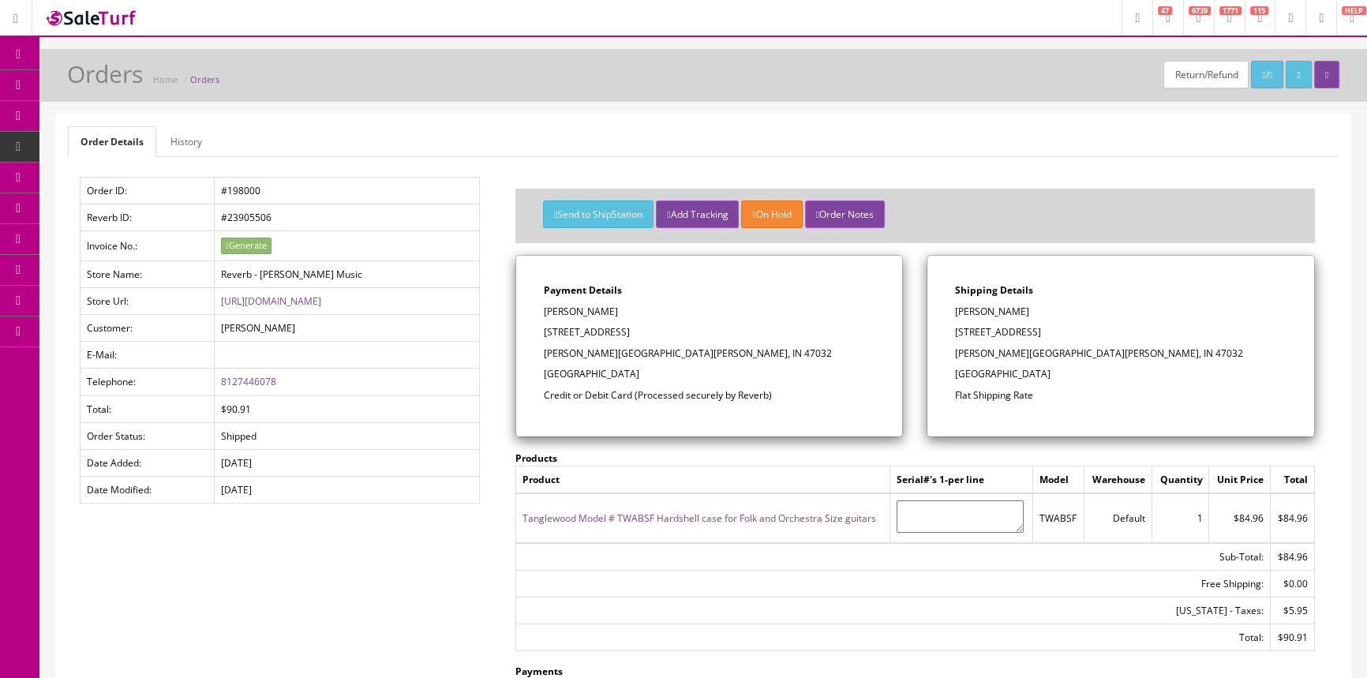
click at [716, 519] on link "Tanglewood Model # TWABSF Hardshell case for Folk and Orchestra Size guitars" at bounding box center [700, 518] width 354 height 13
drag, startPoint x: 261, startPoint y: 189, endPoint x: 300, endPoint y: 193, distance: 39.6
click at [300, 193] on td "#198000" at bounding box center [346, 191] width 265 height 27
copy td "198000"
click at [130, 85] on span "Products" at bounding box center [113, 84] width 39 height 13
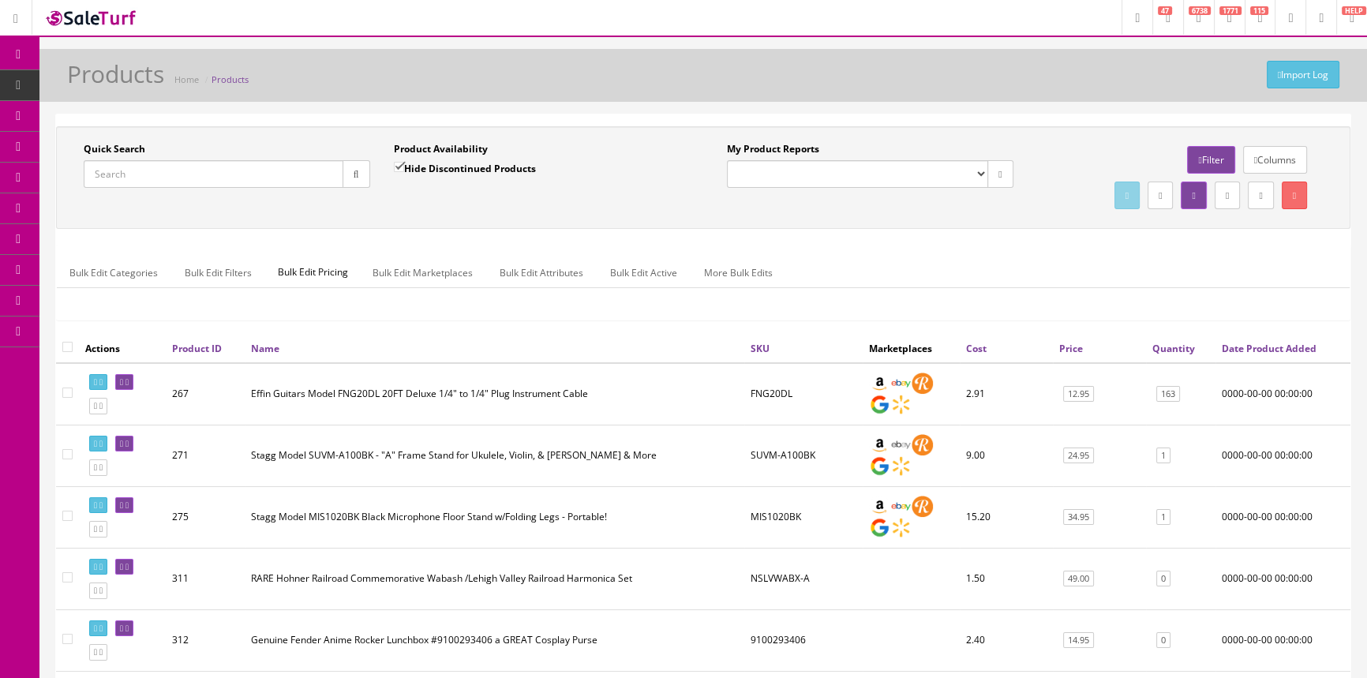
click at [123, 173] on span "Order List" at bounding box center [115, 177] width 43 height 13
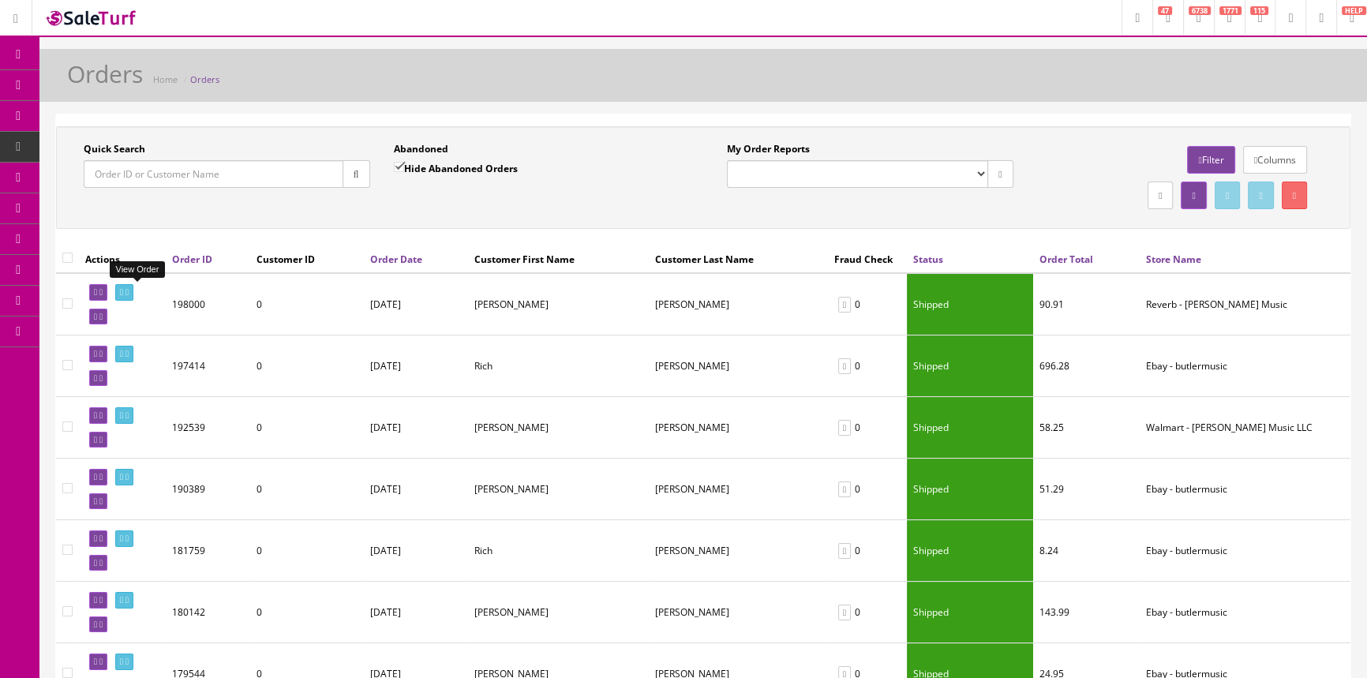
click at [123, 292] on icon at bounding box center [121, 292] width 3 height 9
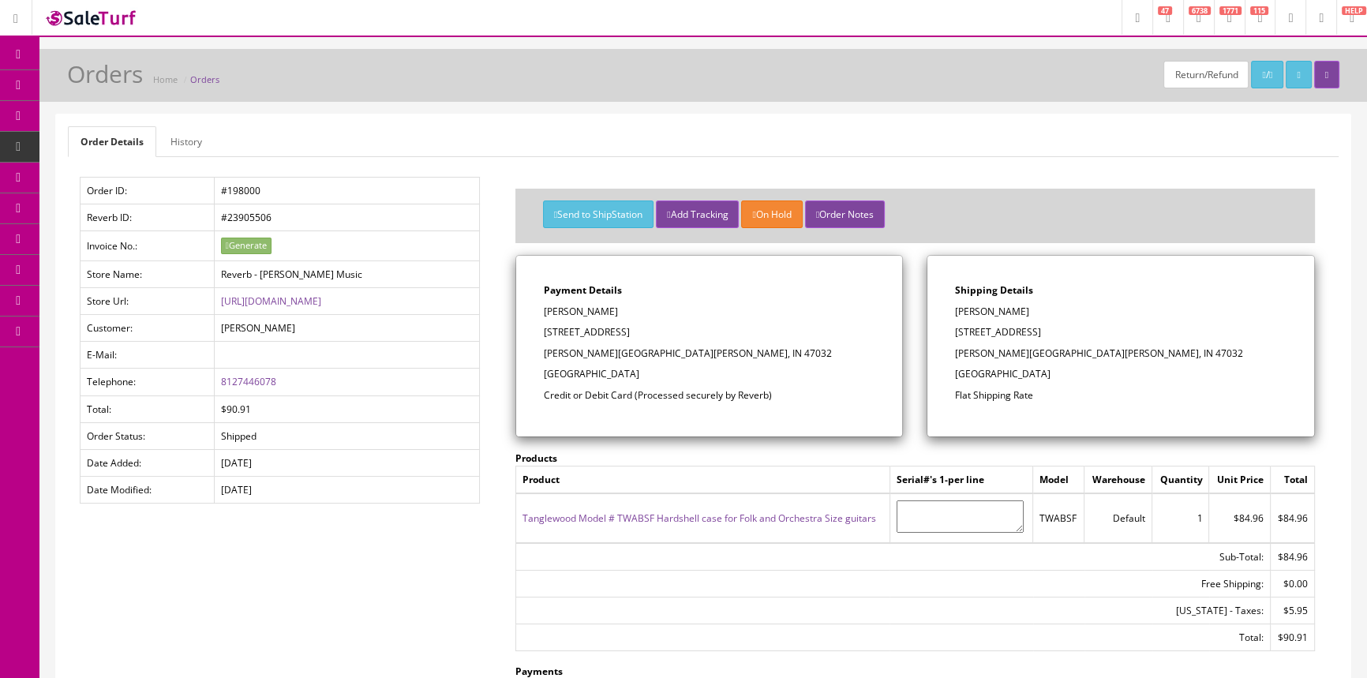
click at [592, 520] on link "Tanglewood Model # TWABSF Hardshell case for Folk and Orchestra Size guitars" at bounding box center [700, 518] width 354 height 13
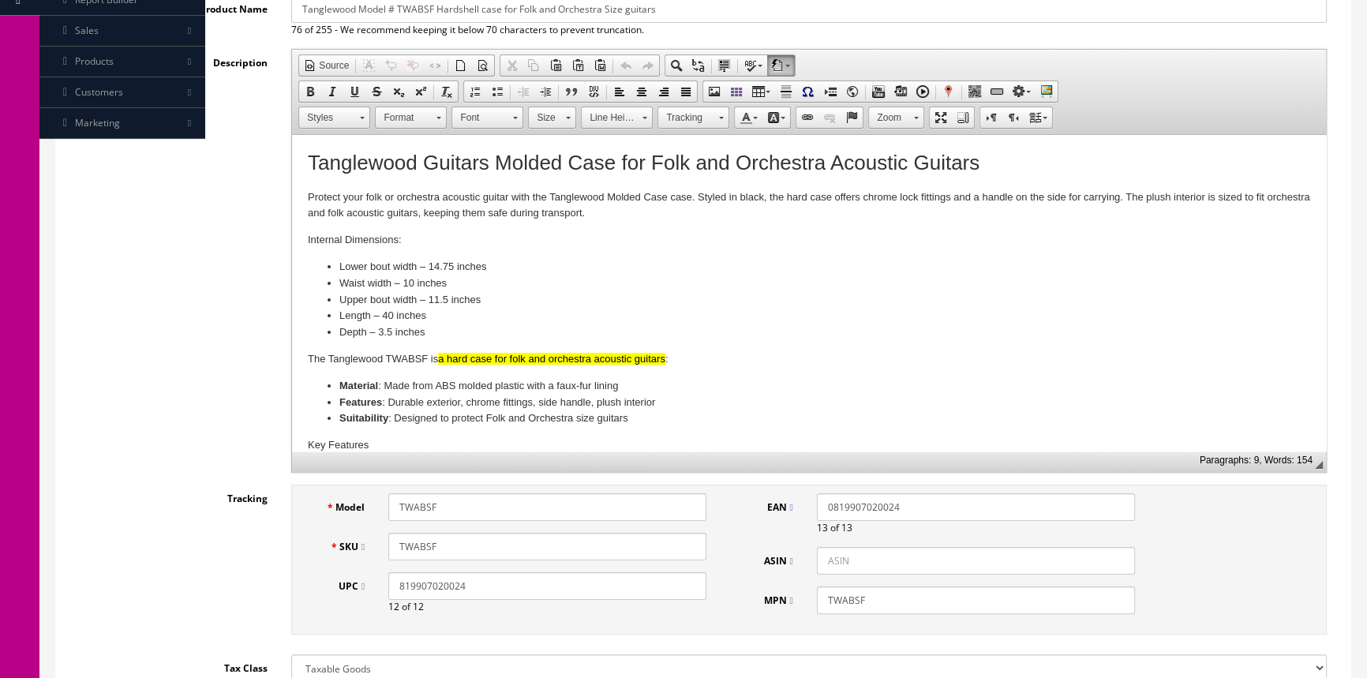
scroll to position [358, 0]
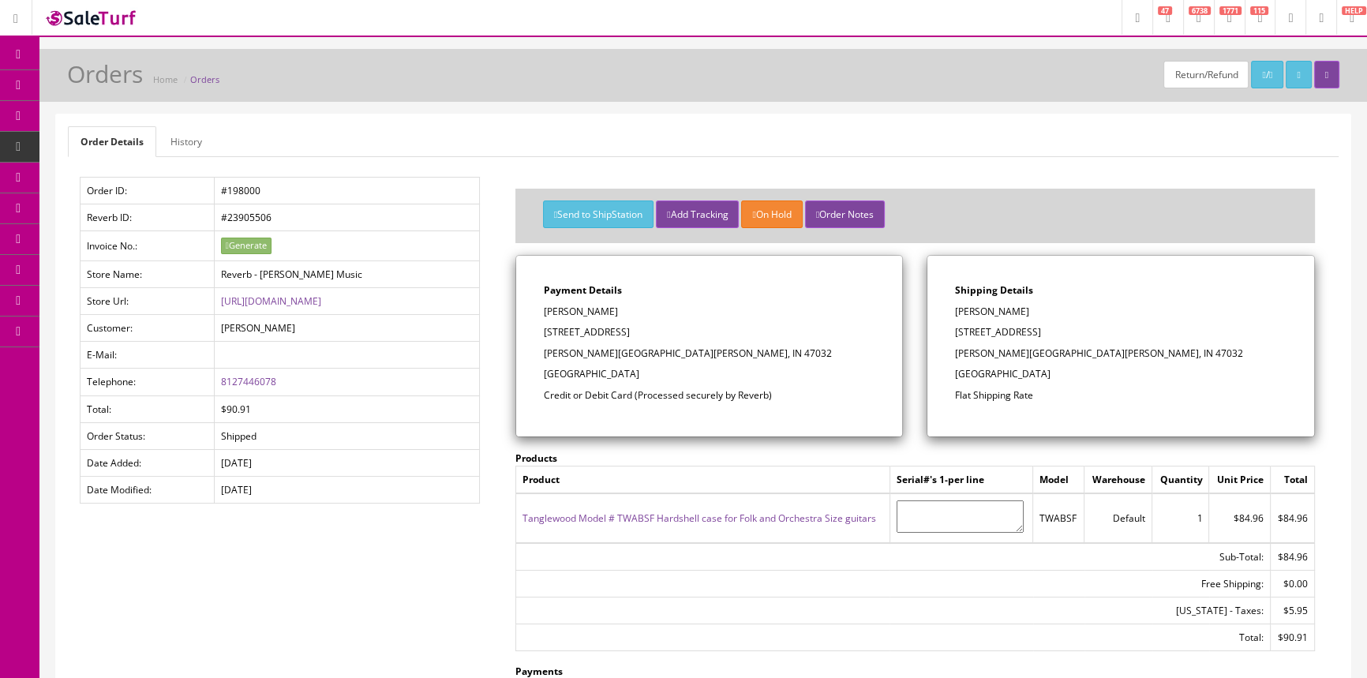
click at [107, 89] on span "Products" at bounding box center [113, 84] width 39 height 13
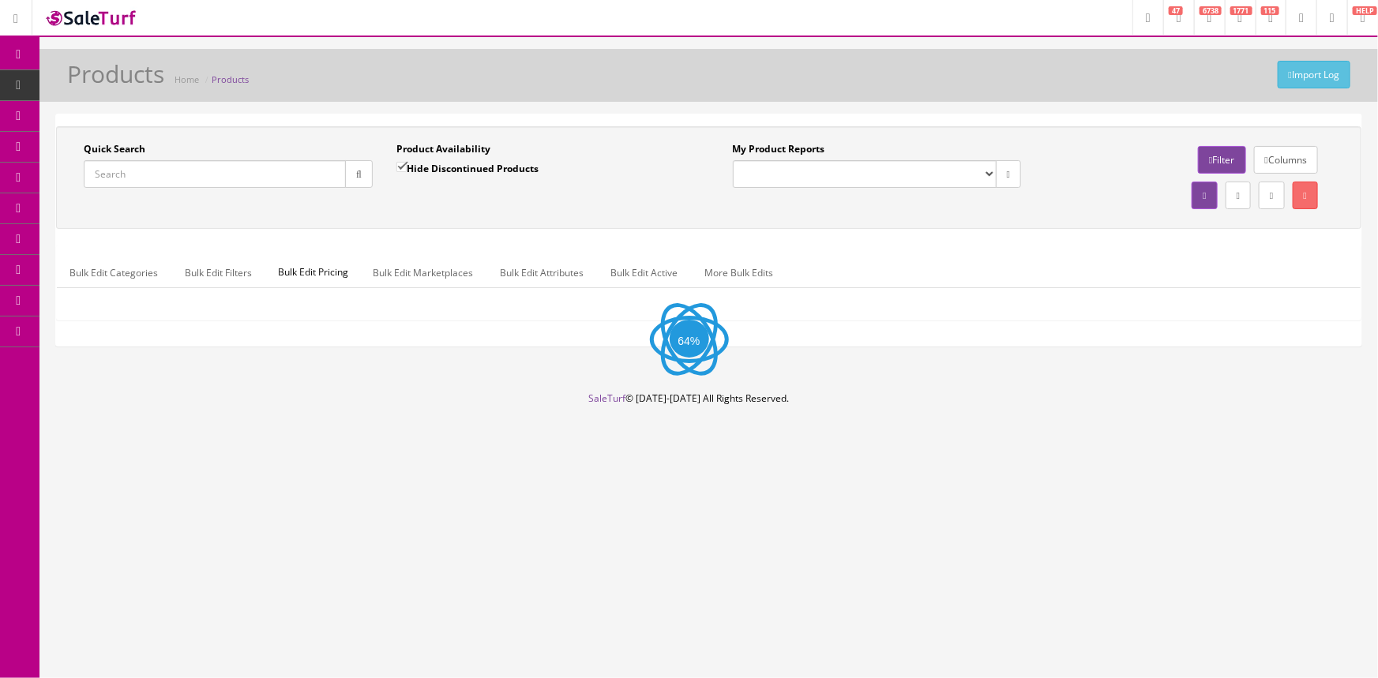
click at [165, 170] on input "Quick Search" at bounding box center [215, 174] width 262 height 28
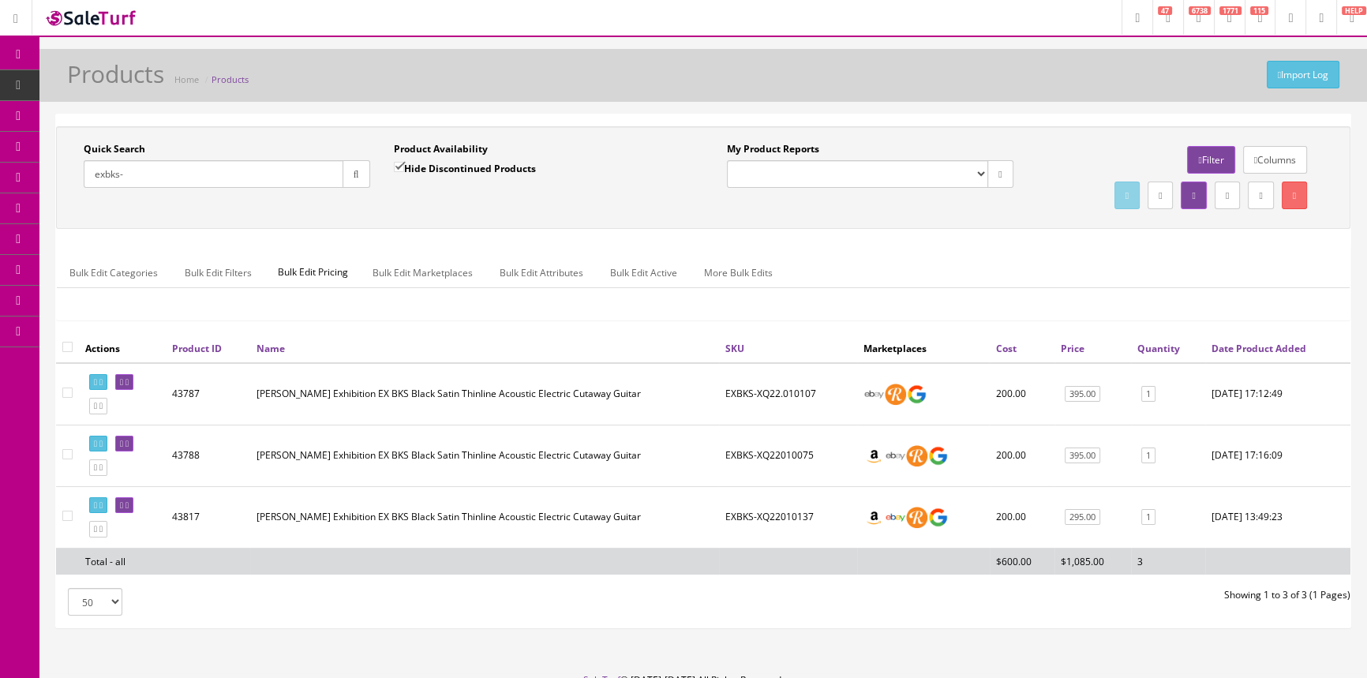
type input "exbks-"
click at [400, 163] on input "Hide Discontinued Products" at bounding box center [399, 167] width 10 height 10
checkbox input "false"
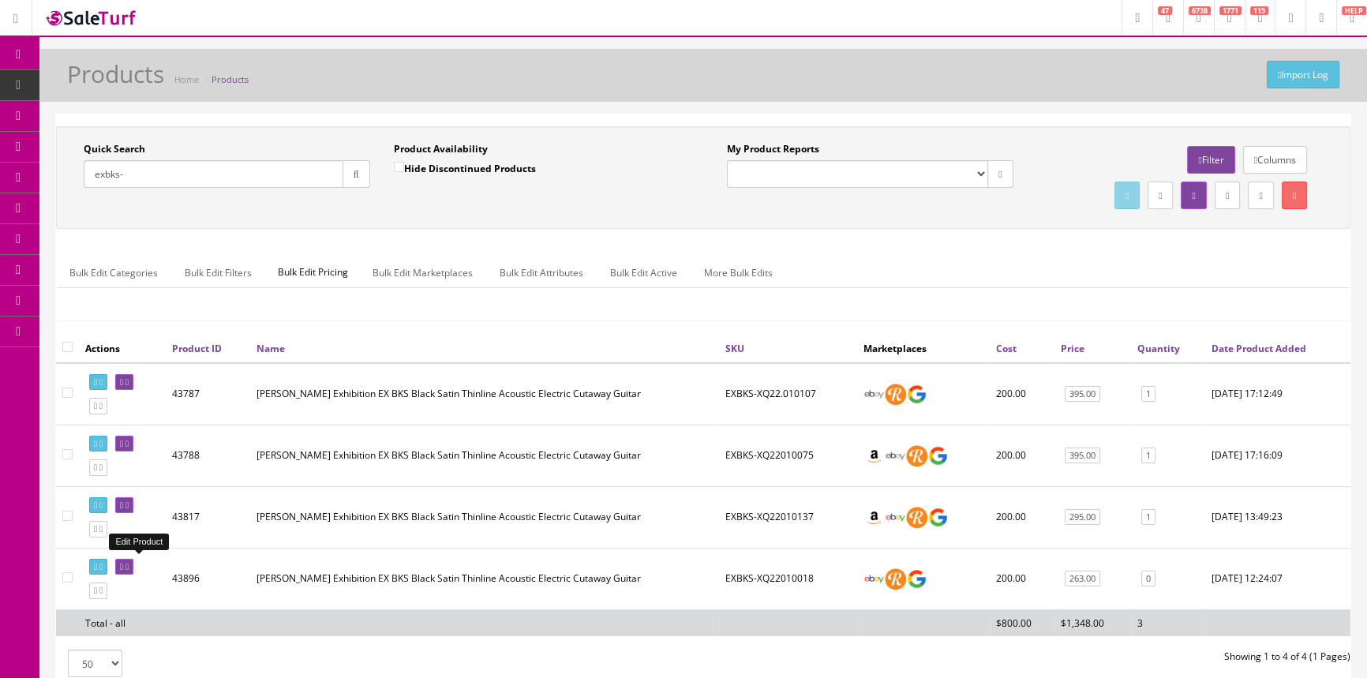
click at [129, 565] on icon at bounding box center [127, 567] width 3 height 9
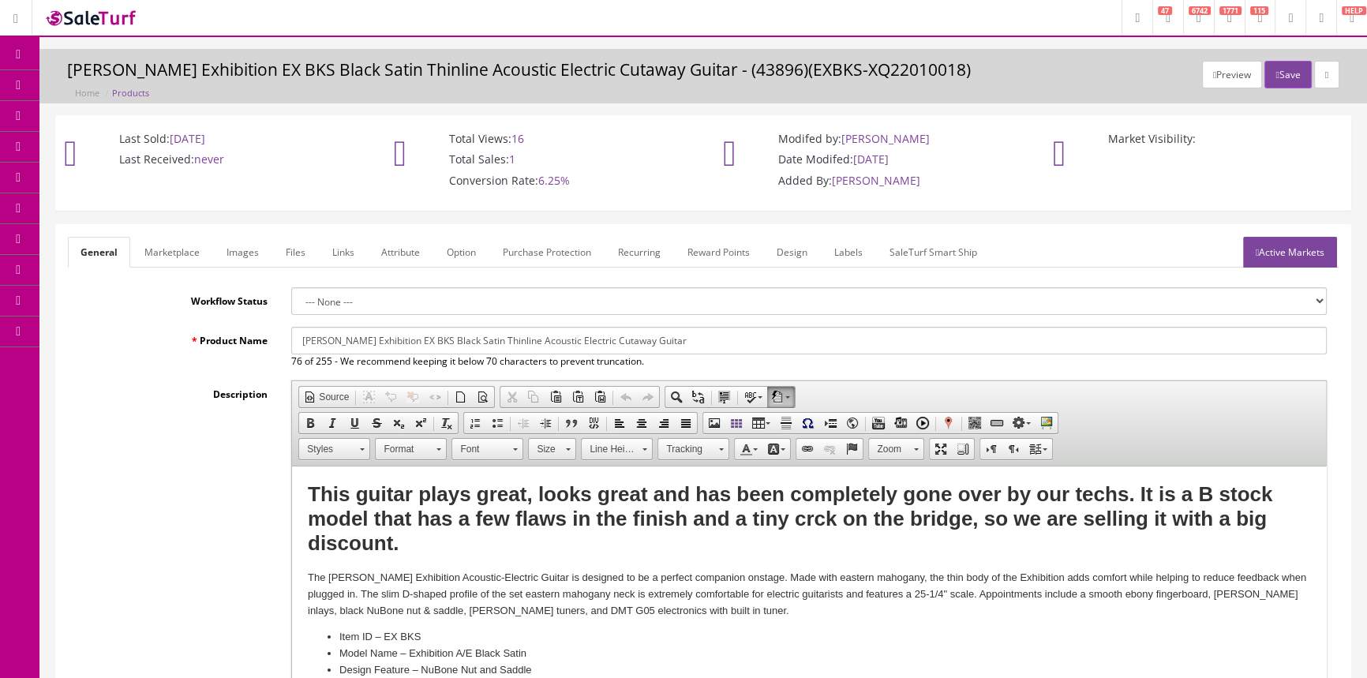
click at [231, 255] on link "Images" at bounding box center [243, 252] width 58 height 31
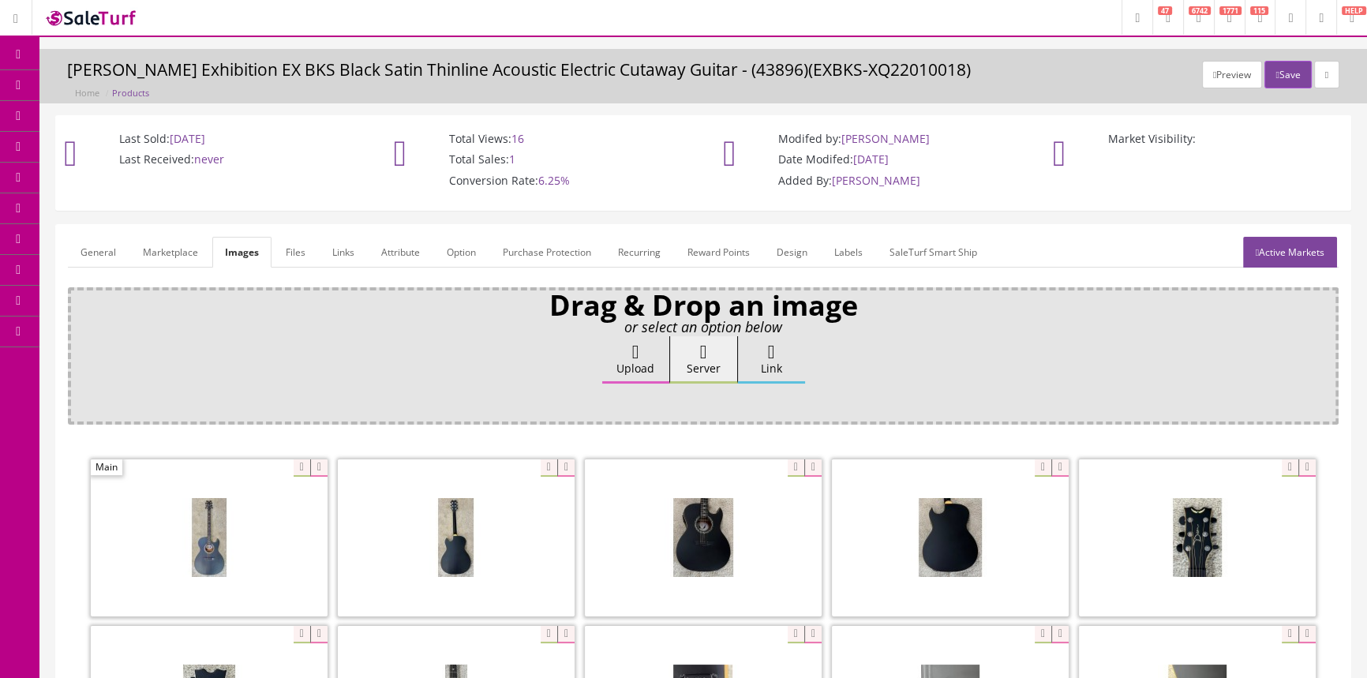
click at [118, 261] on link "General" at bounding box center [98, 252] width 61 height 31
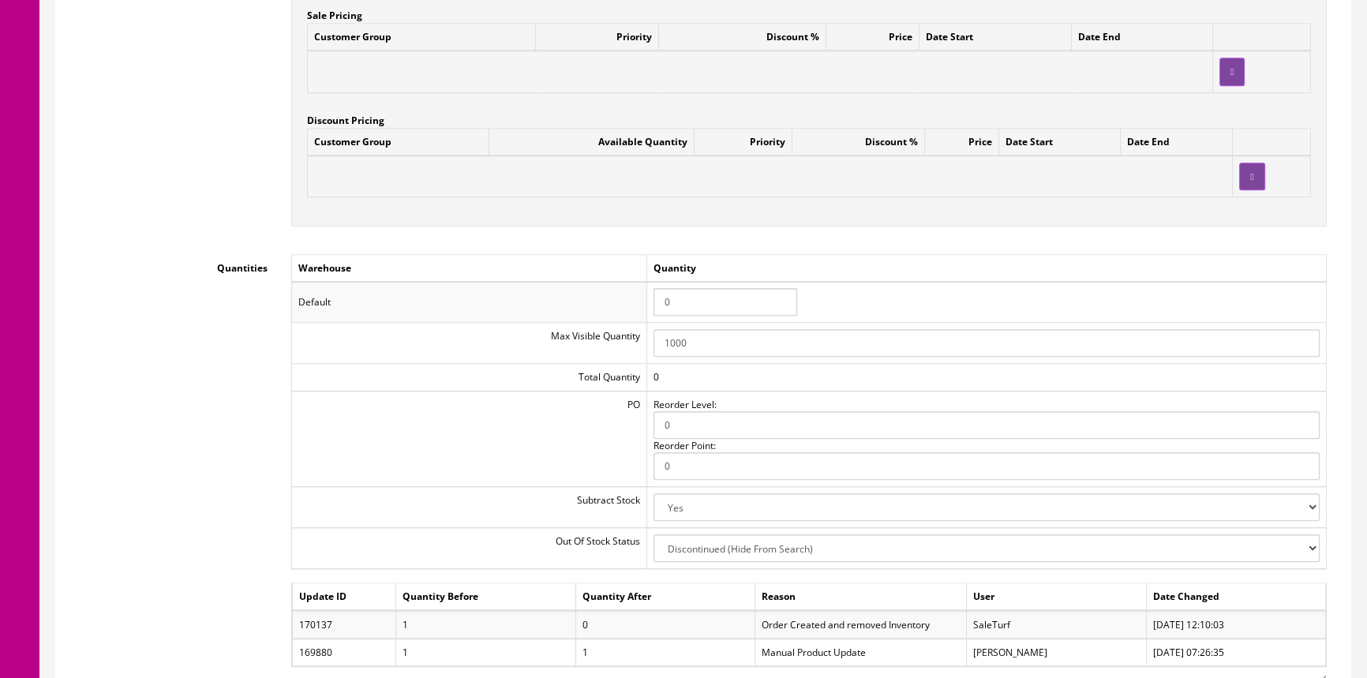
scroll to position [1650, 0]
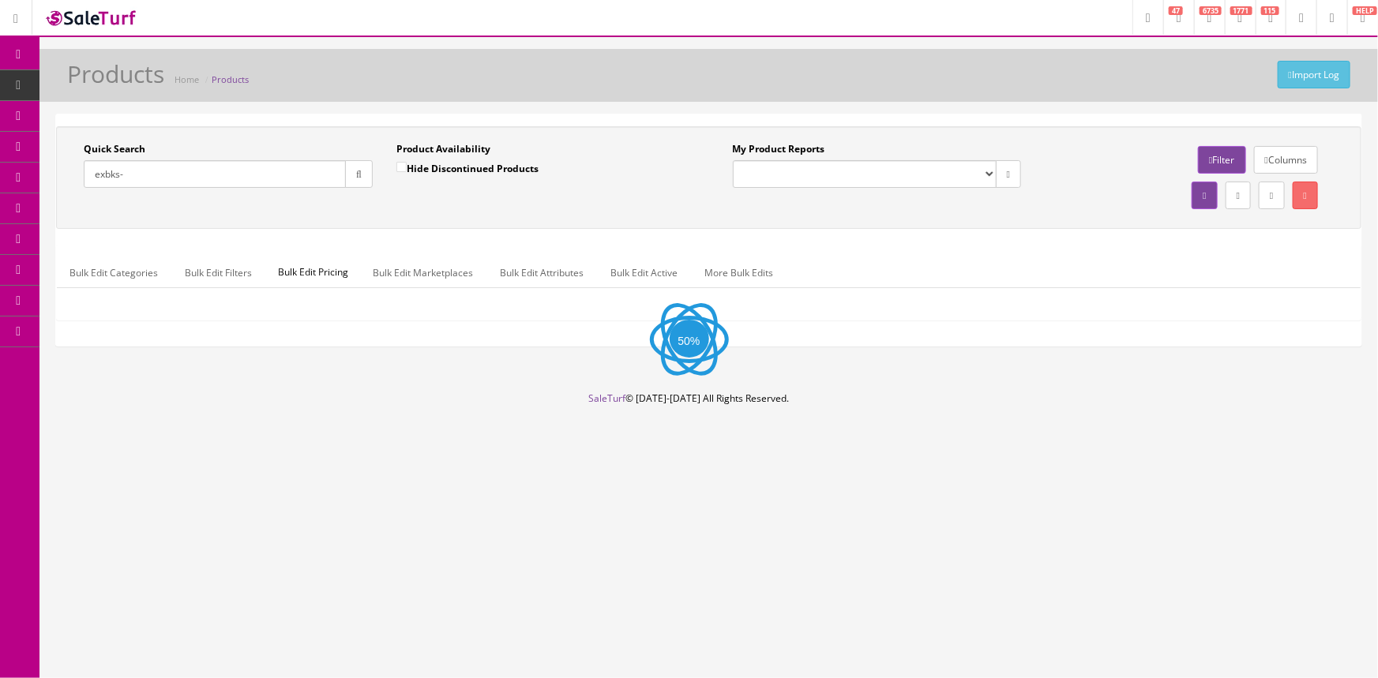
click at [182, 177] on input "exbks-" at bounding box center [215, 174] width 262 height 28
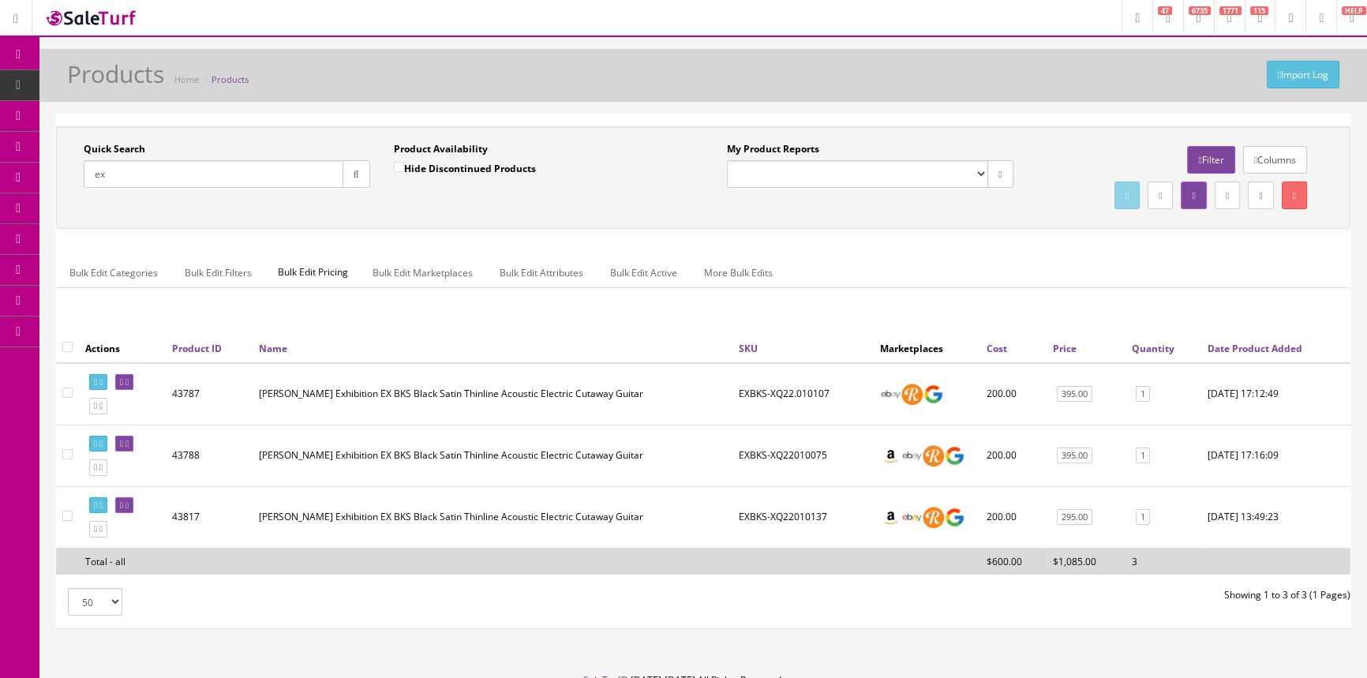
type input "e"
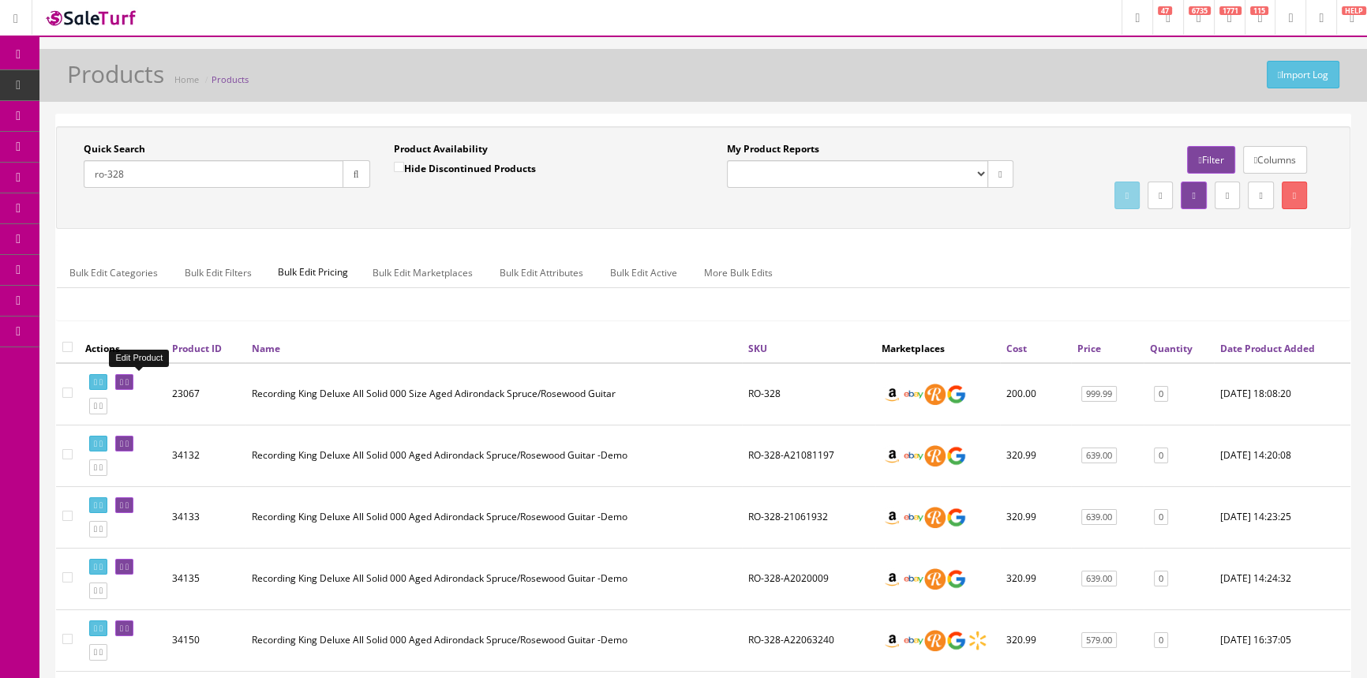
type input "ro-328"
click at [129, 381] on icon at bounding box center [127, 382] width 3 height 9
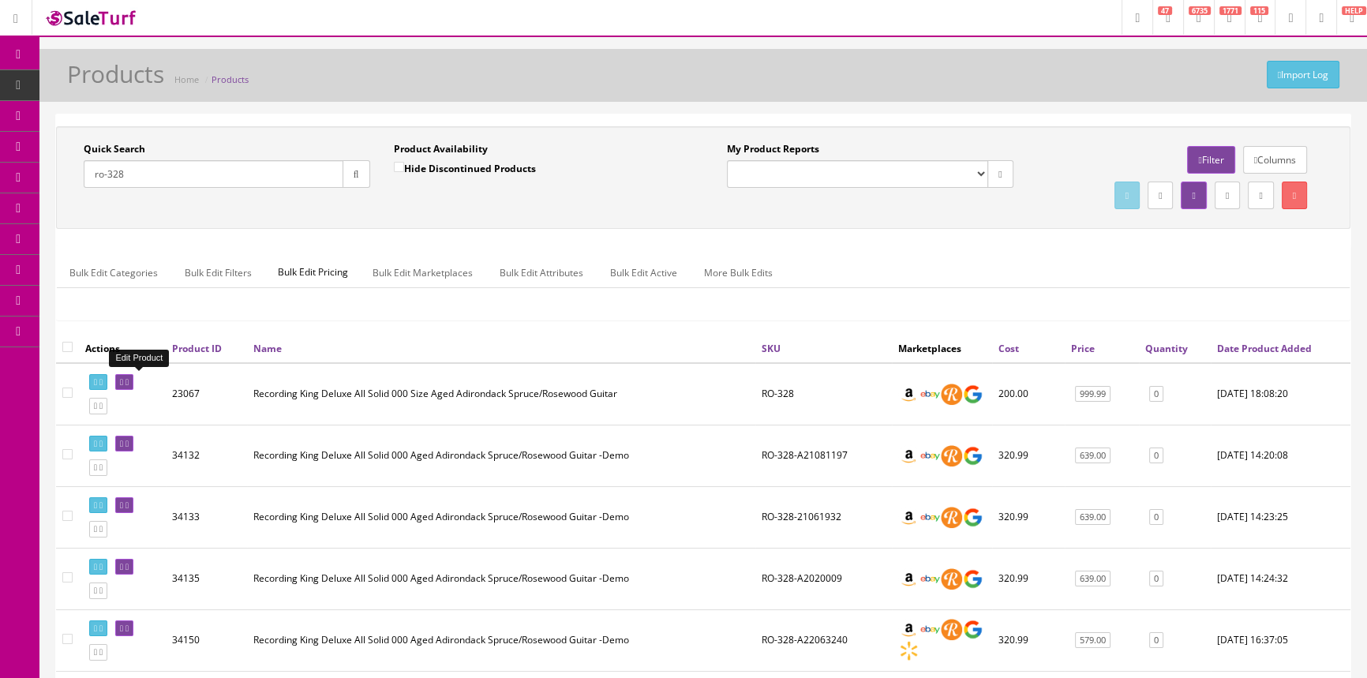
click at [129, 381] on icon at bounding box center [127, 382] width 3 height 9
click at [129, 377] on link at bounding box center [124, 382] width 18 height 17
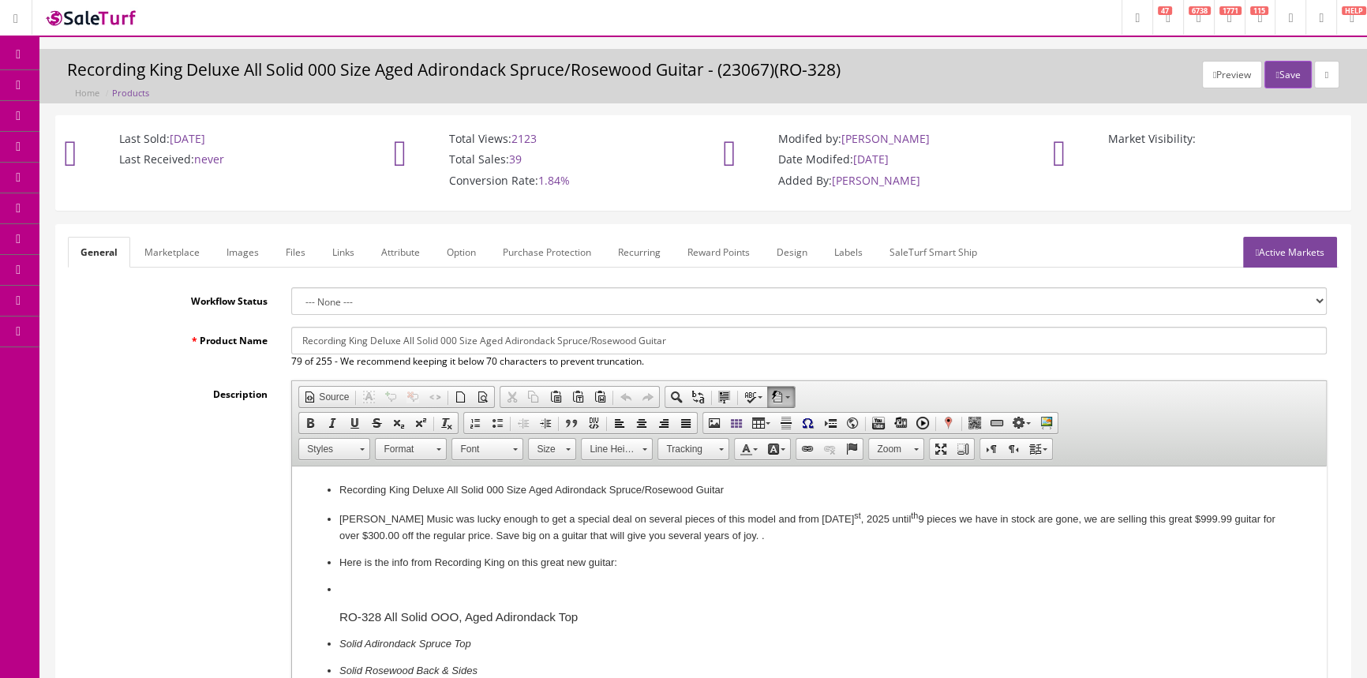
click at [126, 86] on span "Products" at bounding box center [113, 84] width 39 height 13
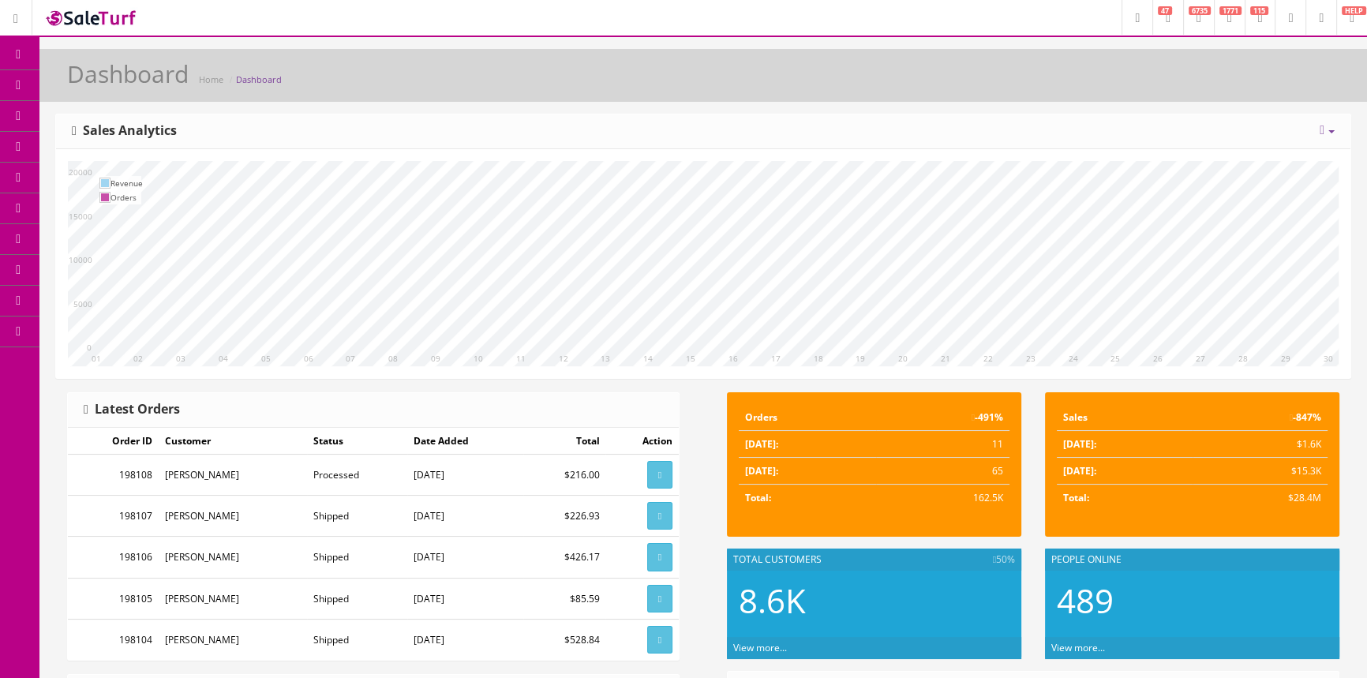
click at [133, 89] on span "Products" at bounding box center [113, 84] width 39 height 13
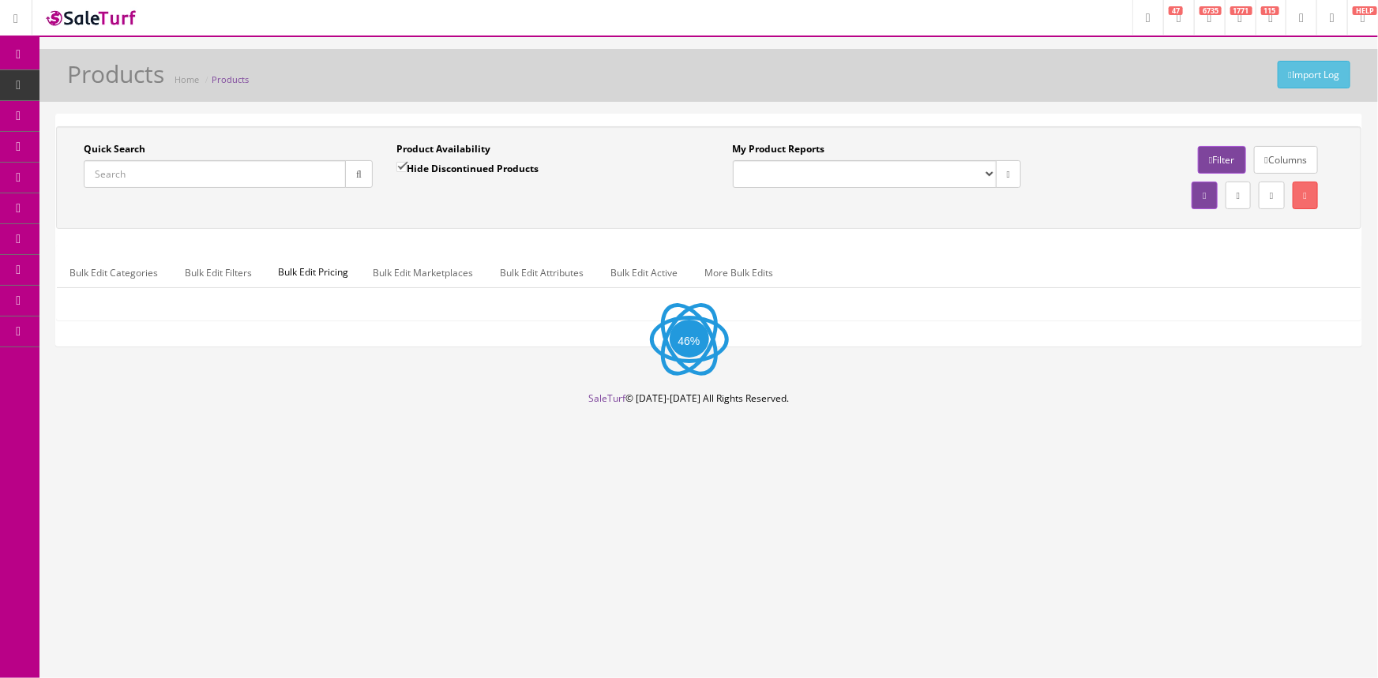
click at [160, 180] on input "Quick Search" at bounding box center [215, 174] width 262 height 28
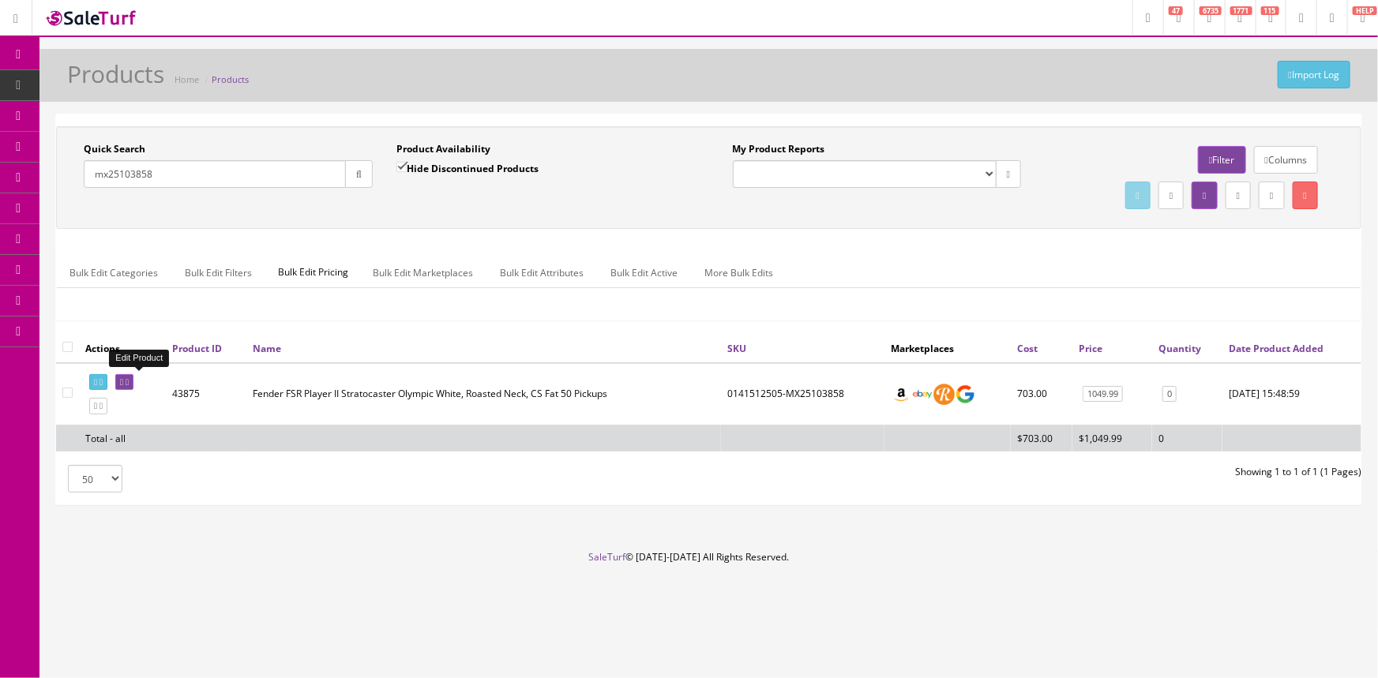
type input "mx25103858"
click at [123, 384] on icon at bounding box center [121, 382] width 3 height 9
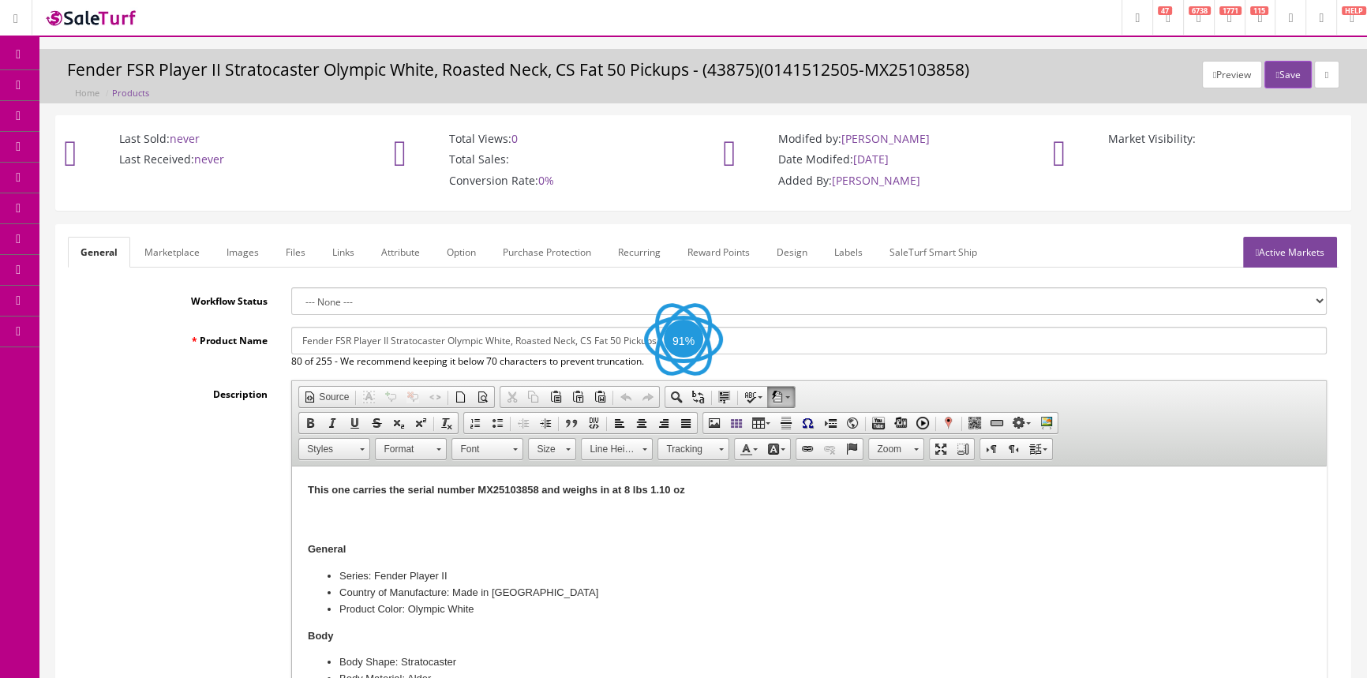
click at [860, 244] on link "Labels" at bounding box center [849, 252] width 54 height 31
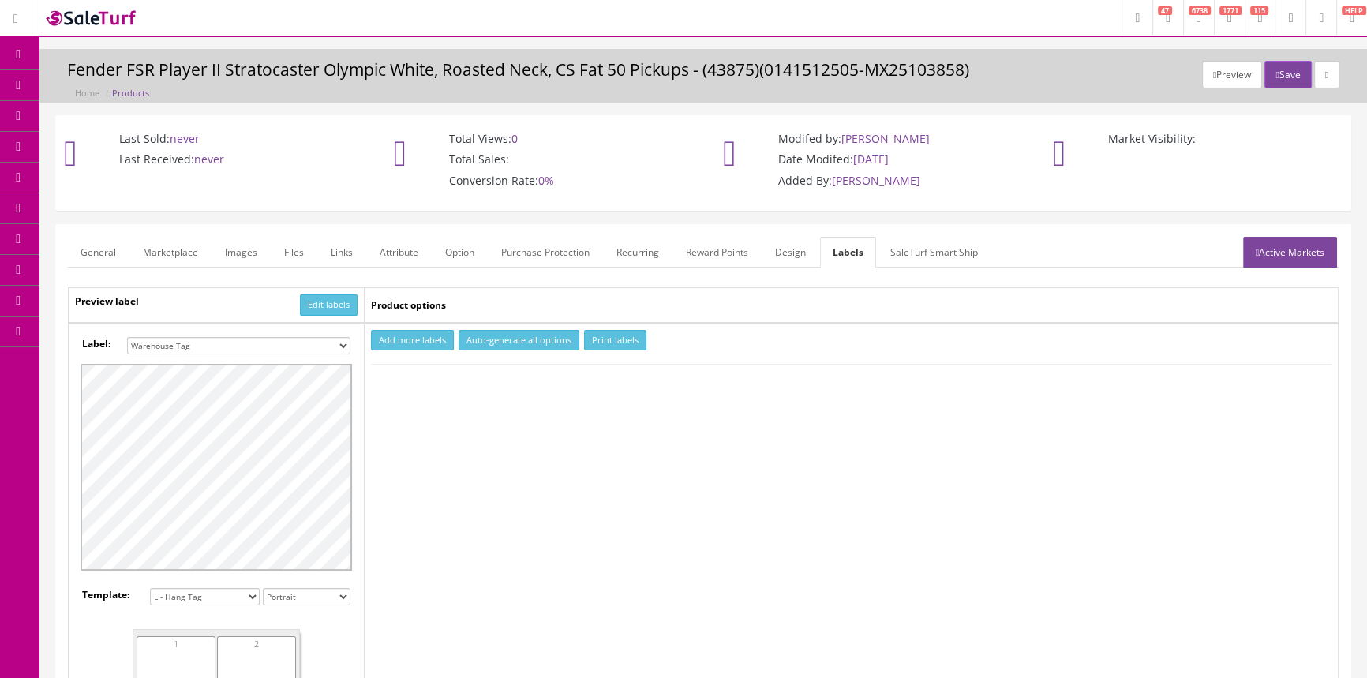
click at [437, 336] on button "Add more labels" at bounding box center [412, 340] width 83 height 21
drag, startPoint x: 436, startPoint y: 383, endPoint x: 516, endPoint y: 353, distance: 85.9
type input "1"
click at [437, 382] on input "1" at bounding box center [408, 388] width 70 height 17
click at [614, 339] on button "Print labels" at bounding box center [615, 340] width 62 height 21
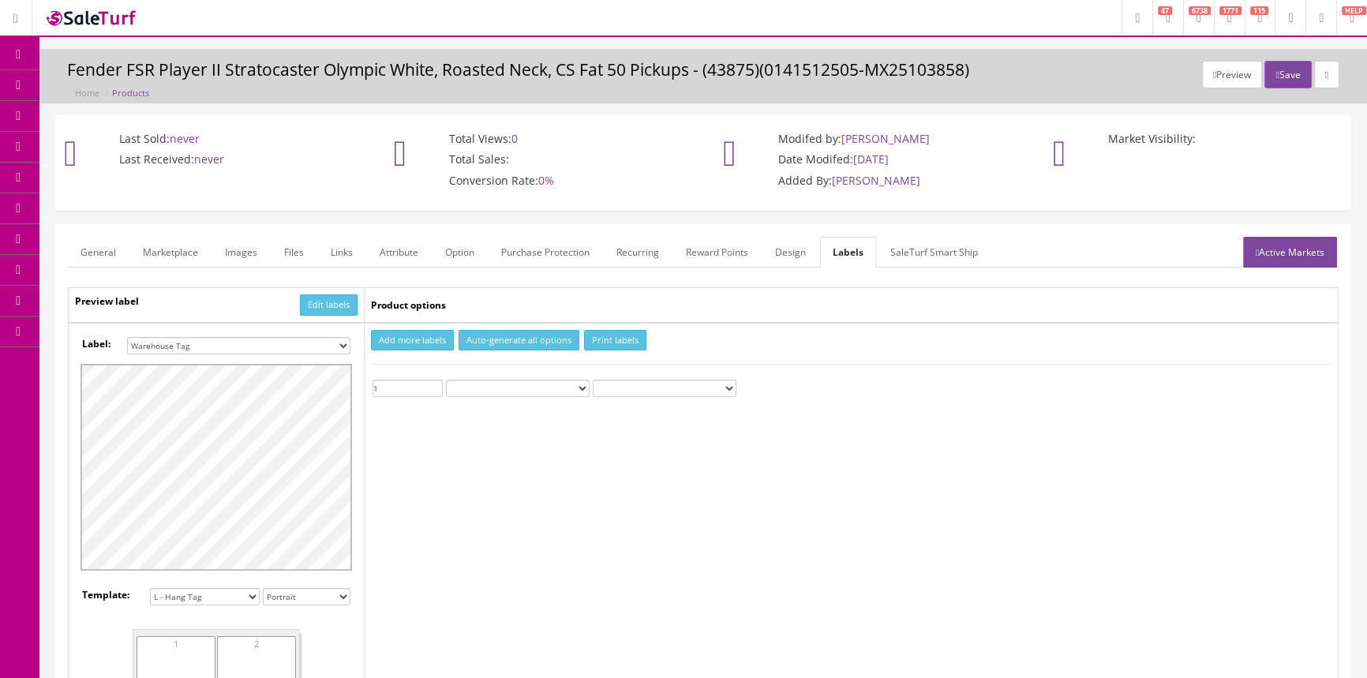
click at [125, 181] on span "Order List" at bounding box center [115, 177] width 43 height 13
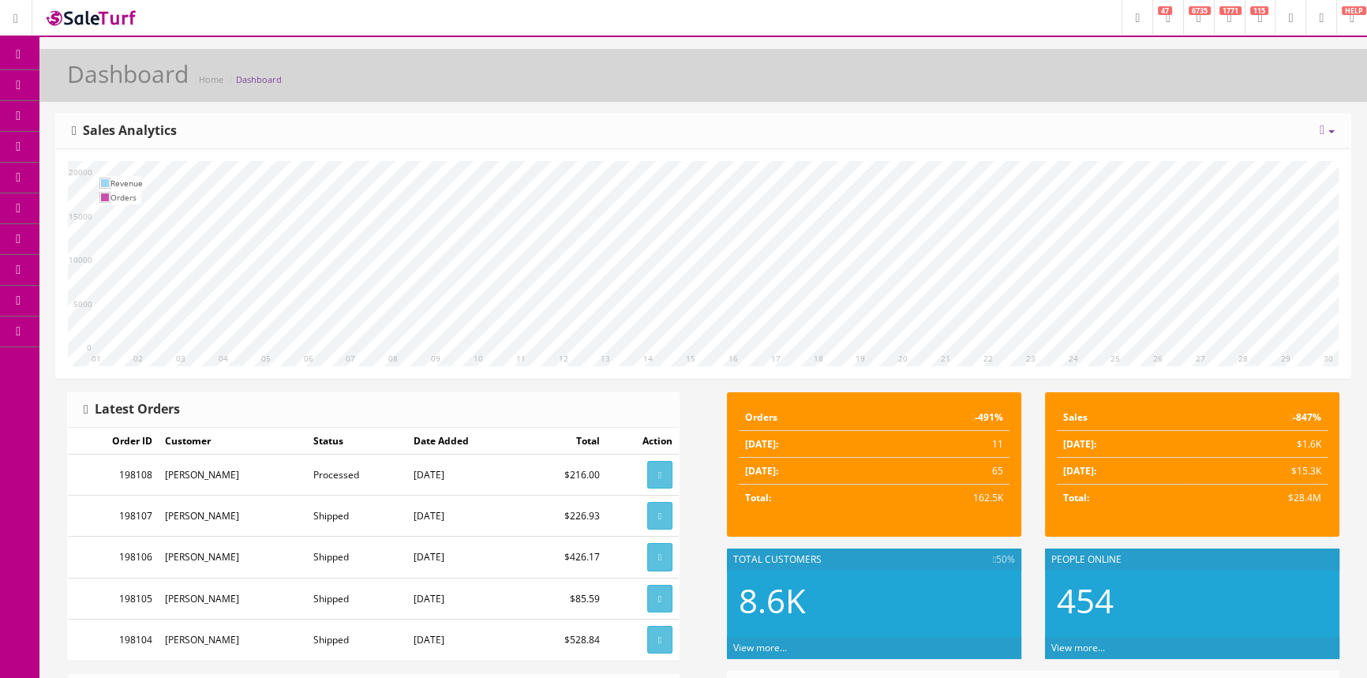
click at [118, 173] on span "Order List" at bounding box center [115, 177] width 43 height 13
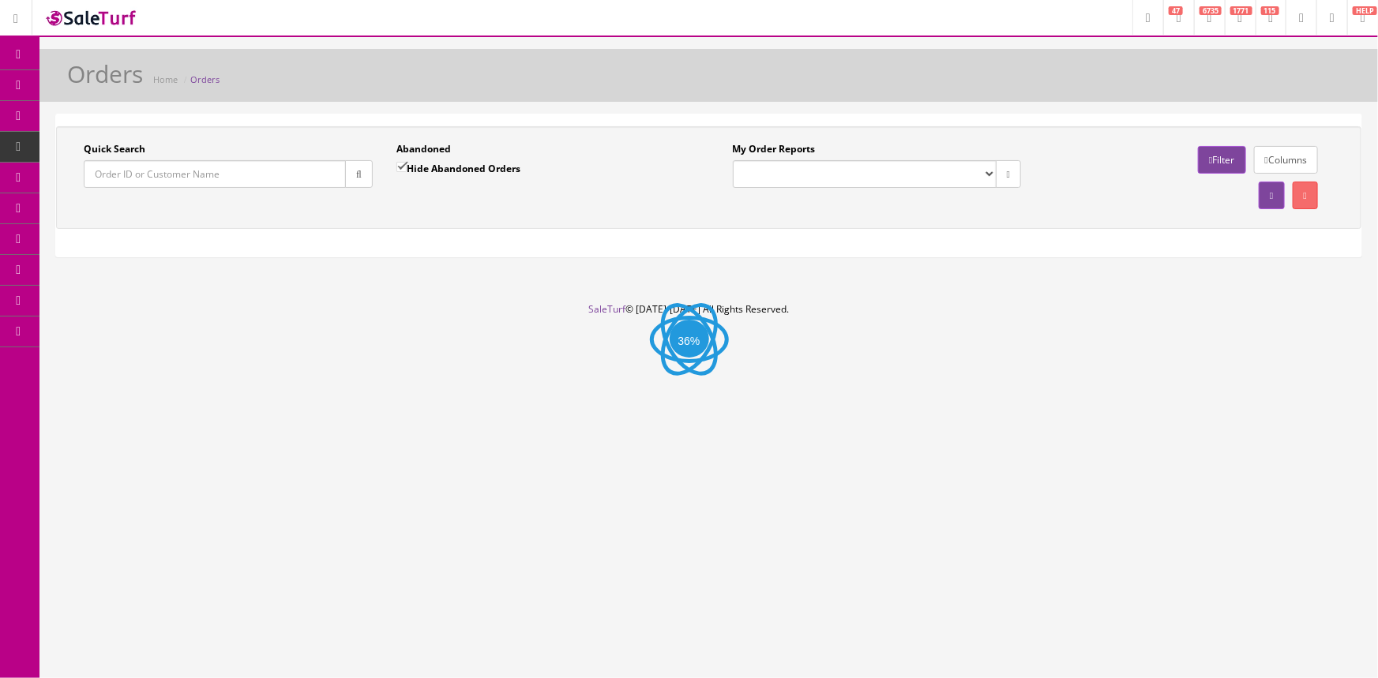
click at [118, 173] on input "Quick Search" at bounding box center [215, 174] width 262 height 28
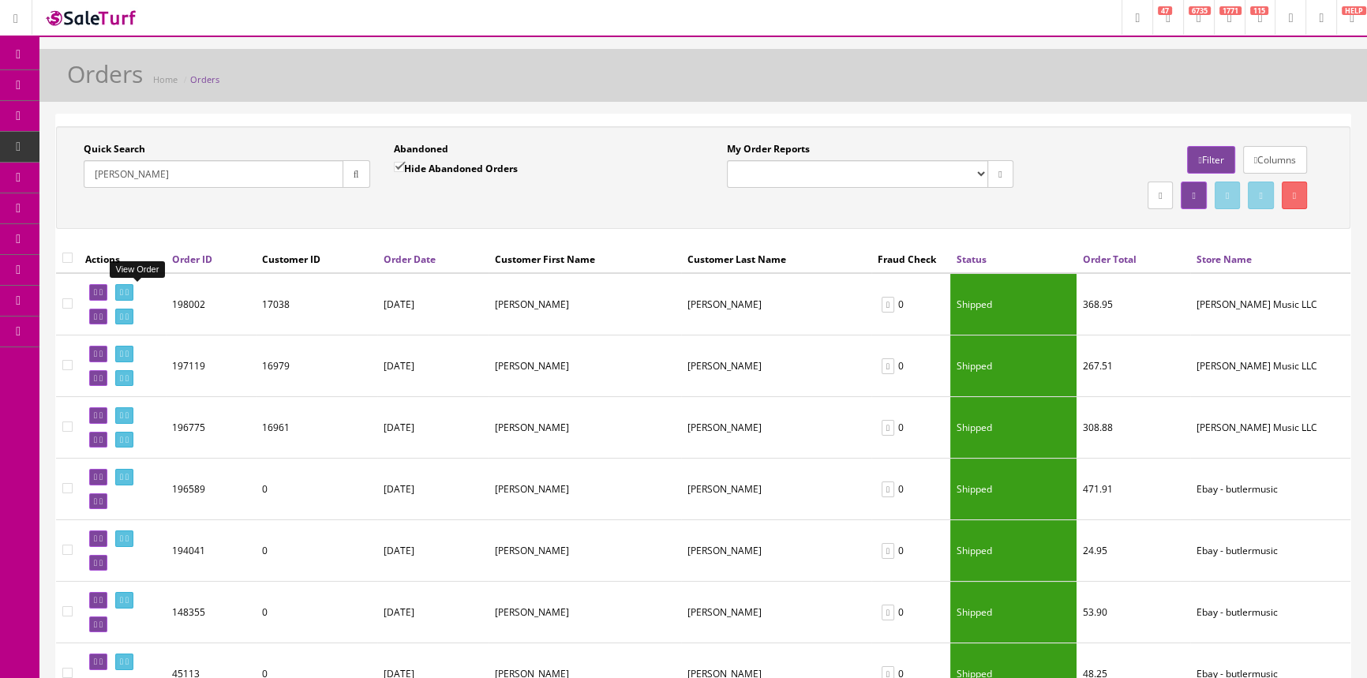
type input "[PERSON_NAME]"
click at [123, 289] on icon at bounding box center [121, 292] width 3 height 9
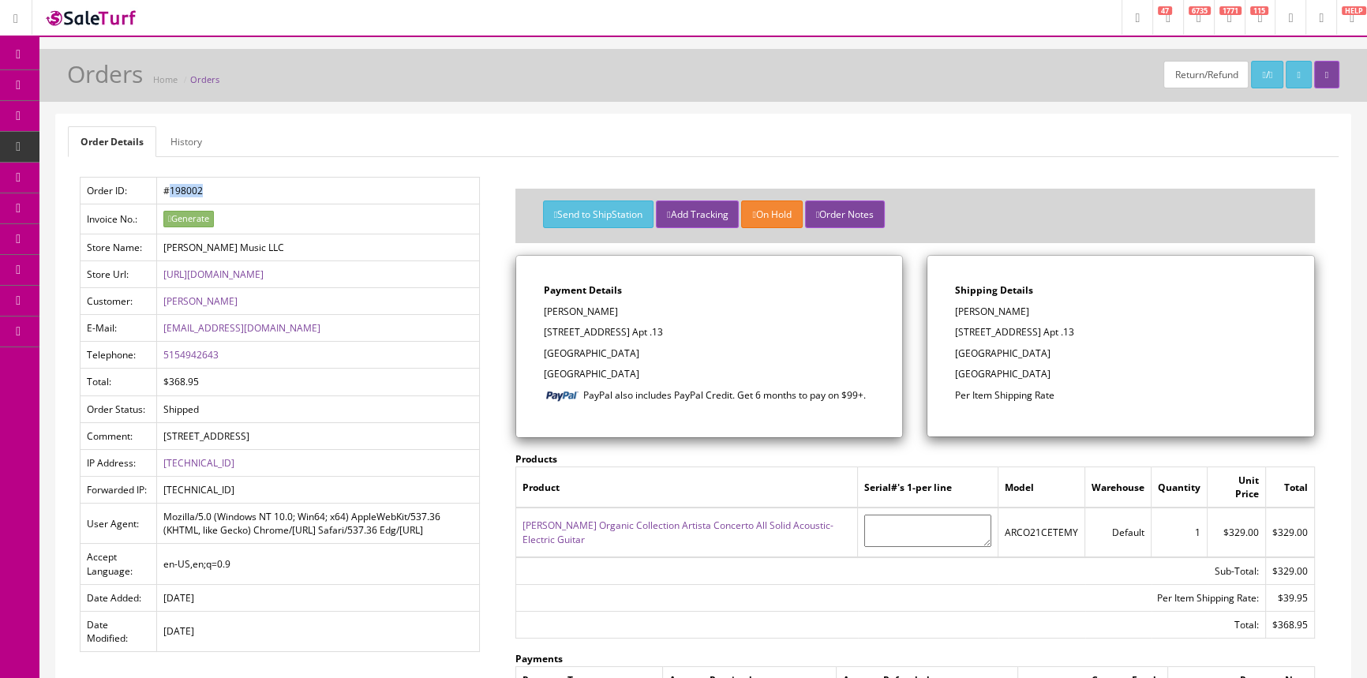
drag, startPoint x: 167, startPoint y: 187, endPoint x: 198, endPoint y: 196, distance: 32.8
click at [198, 196] on td "#198002" at bounding box center [318, 191] width 323 height 27
copy td "198002"
click at [417, 11] on header "Research Trends Trending on Ebay Google Trends Amazon Insights (Login Before Cl…" at bounding box center [683, 18] width 1367 height 37
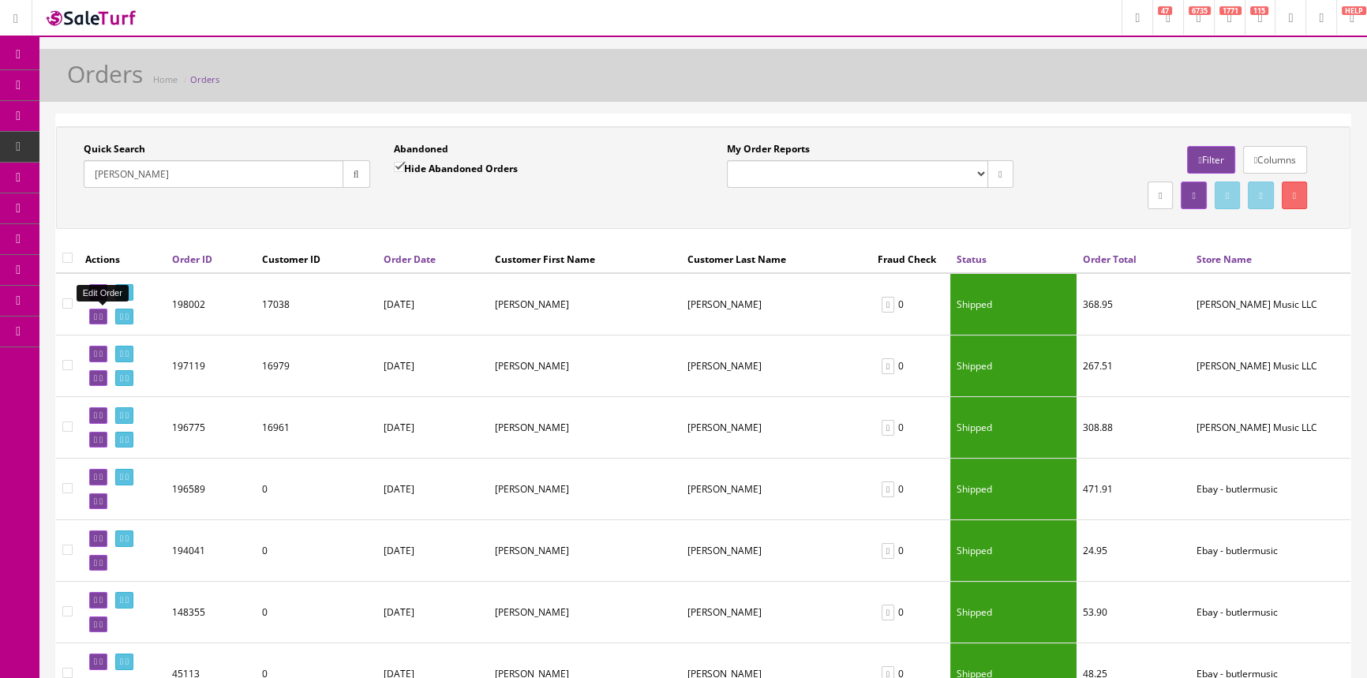
drag, startPoint x: 93, startPoint y: 316, endPoint x: 759, endPoint y: 86, distance: 704.0
click at [94, 316] on icon at bounding box center [95, 317] width 3 height 9
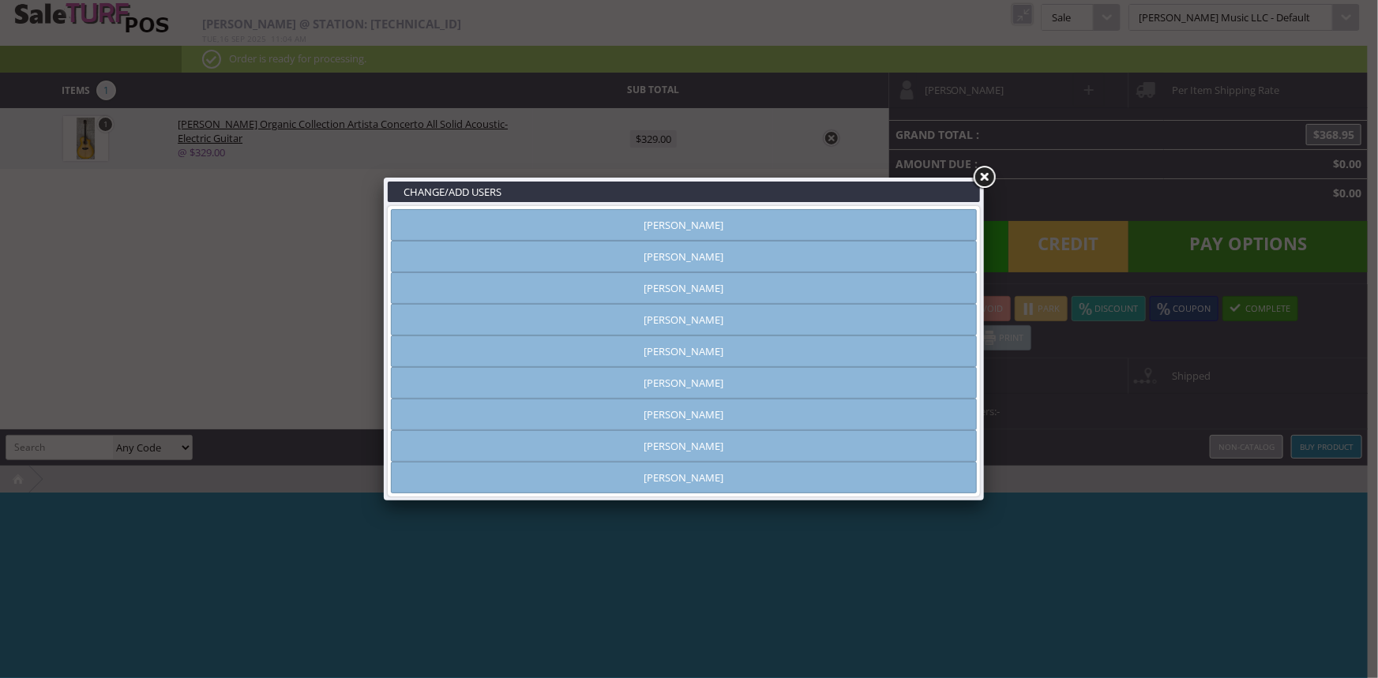
type input "[PERSON_NAME]"
drag, startPoint x: 984, startPoint y: 175, endPoint x: 1071, endPoint y: 121, distance: 102.5
click at [984, 173] on link at bounding box center [983, 177] width 28 height 28
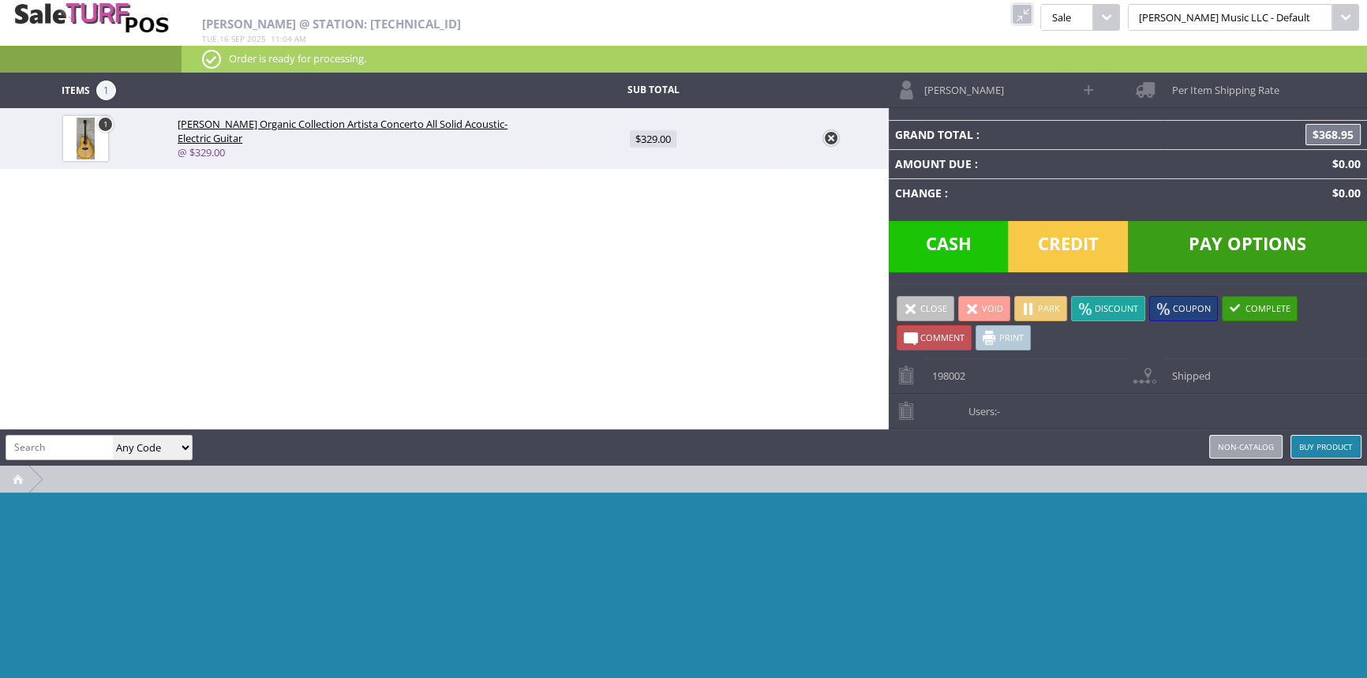
click at [1088, 83] on span at bounding box center [1090, 90] width 18 height 18
select select "6"
select select "1"
type input "[PERSON_NAME]"
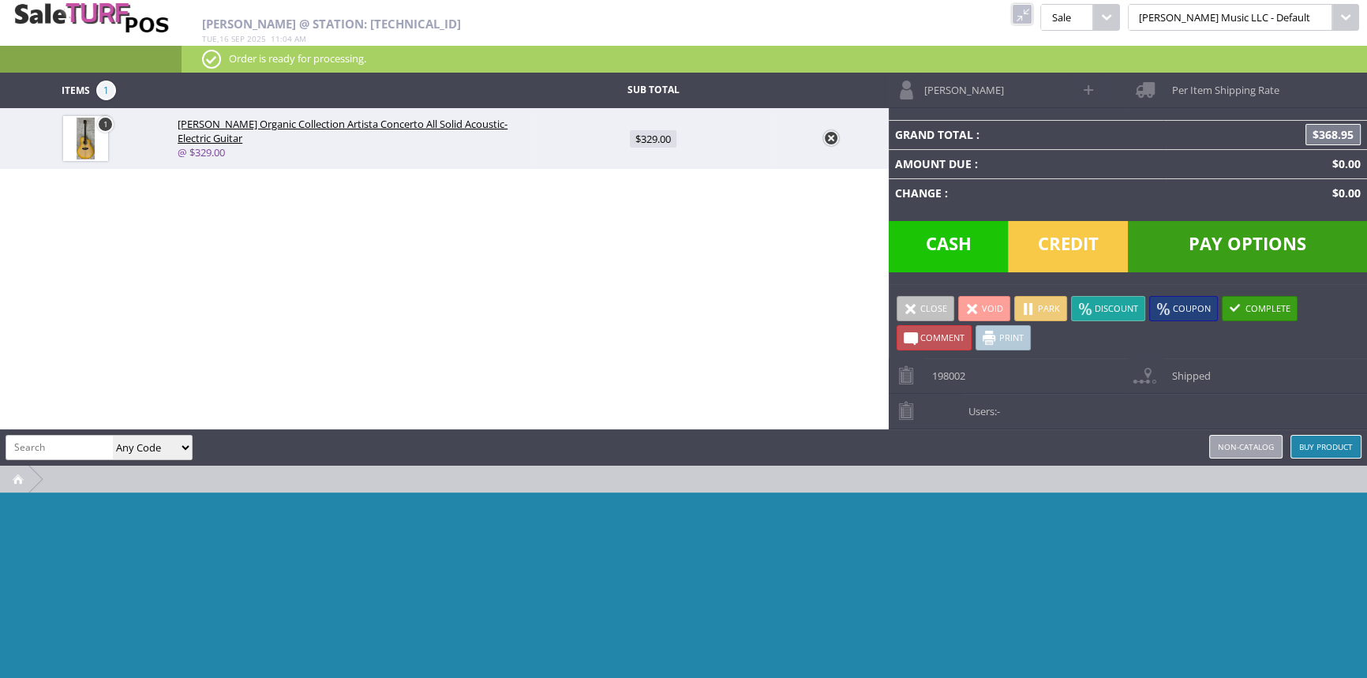
type input "[EMAIL_ADDRESS][DOMAIN_NAME]"
type input "5154942643"
select select "1"
select select "0"
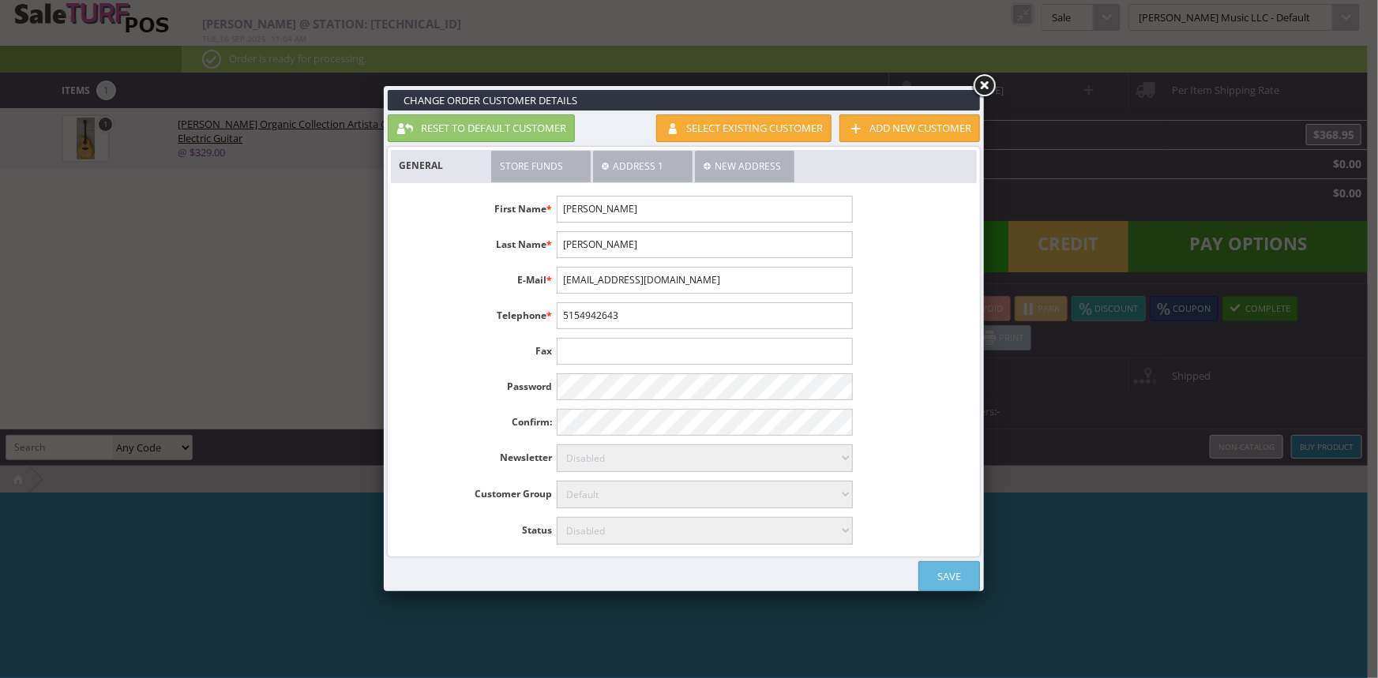
drag, startPoint x: 627, startPoint y: 276, endPoint x: 666, endPoint y: 257, distance: 43.8
click at [627, 276] on input "[EMAIL_ADDRESS][DOMAIN_NAME]" at bounding box center [704, 280] width 295 height 27
type input "[EMAIL_ADDRESS][DOMAIN_NAME]"
click at [946, 572] on link "Save" at bounding box center [949, 576] width 62 height 30
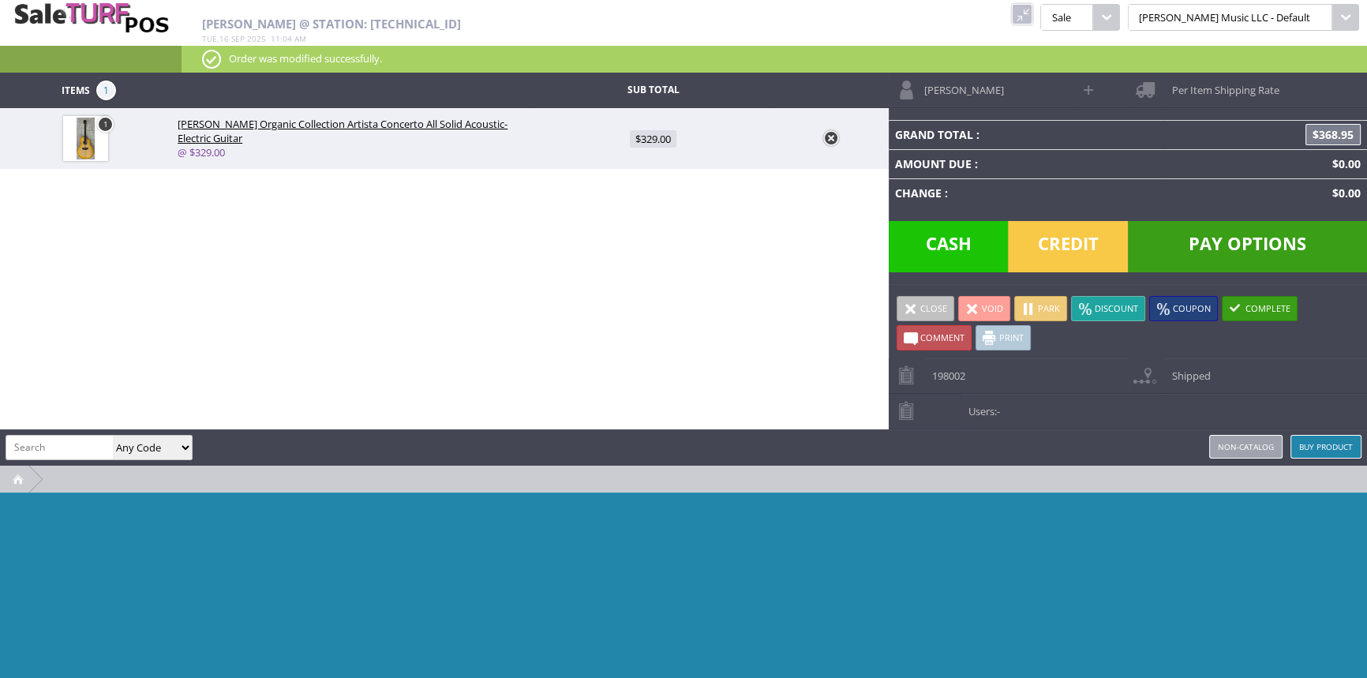
click at [910, 307] on span at bounding box center [911, 309] width 14 height 14
